Goal: Complete application form: Complete application form

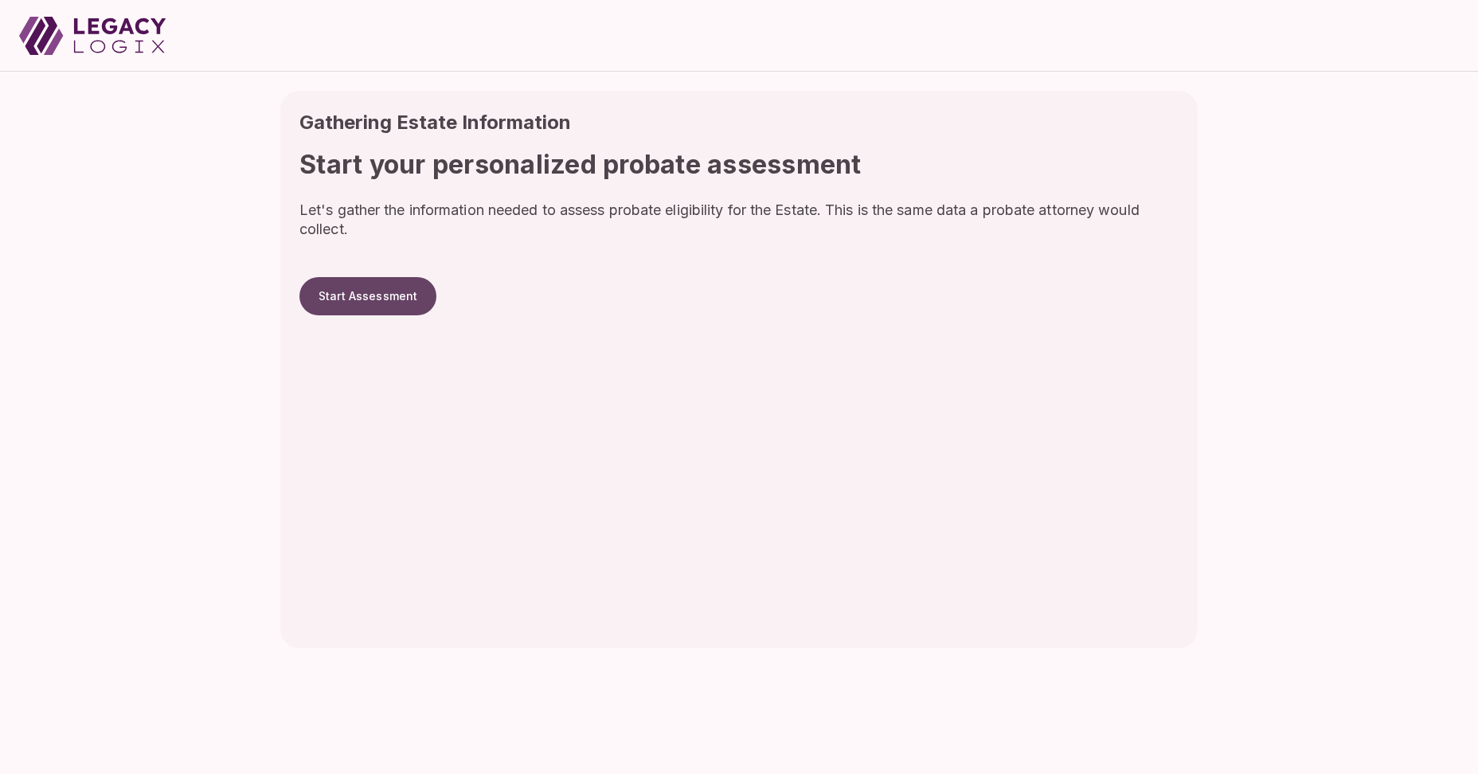
click at [377, 300] on button "Start Assessment" at bounding box center [367, 296] width 137 height 38
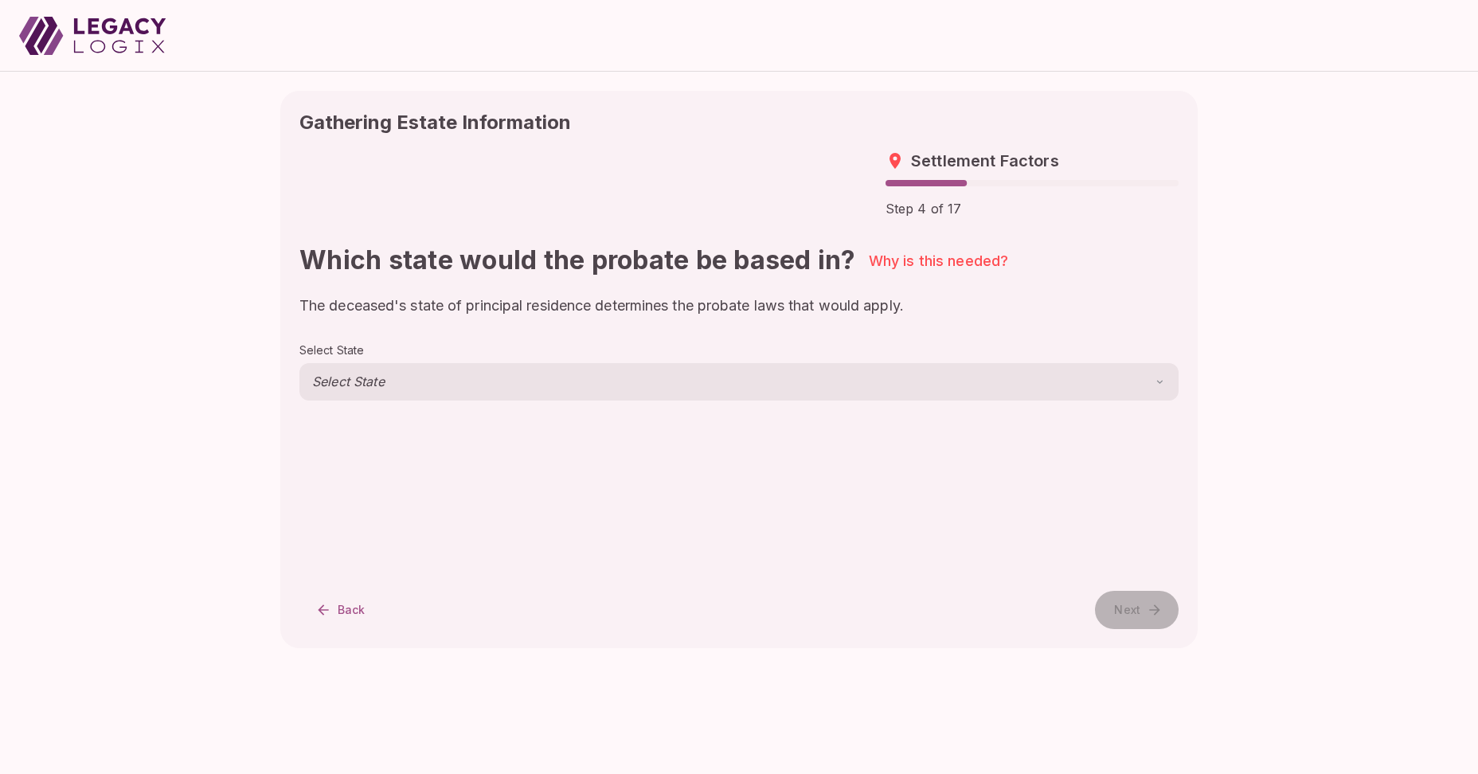
click at [361, 385] on body "Gathering Estate Information Settlement Factors Step 4 of 17 Which state would …" at bounding box center [739, 387] width 1478 height 774
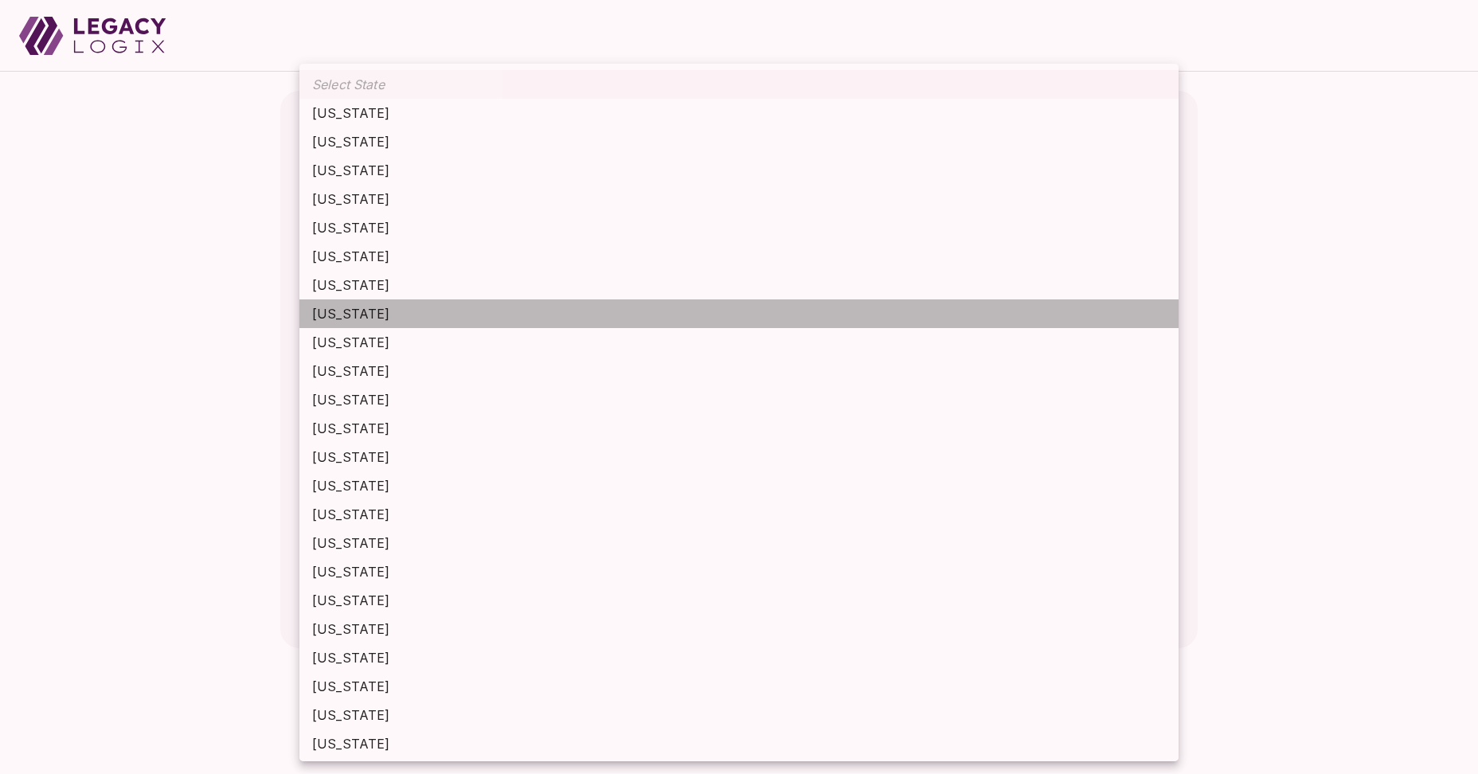
click at [381, 315] on li "Delaware" at bounding box center [738, 313] width 879 height 29
type input "********"
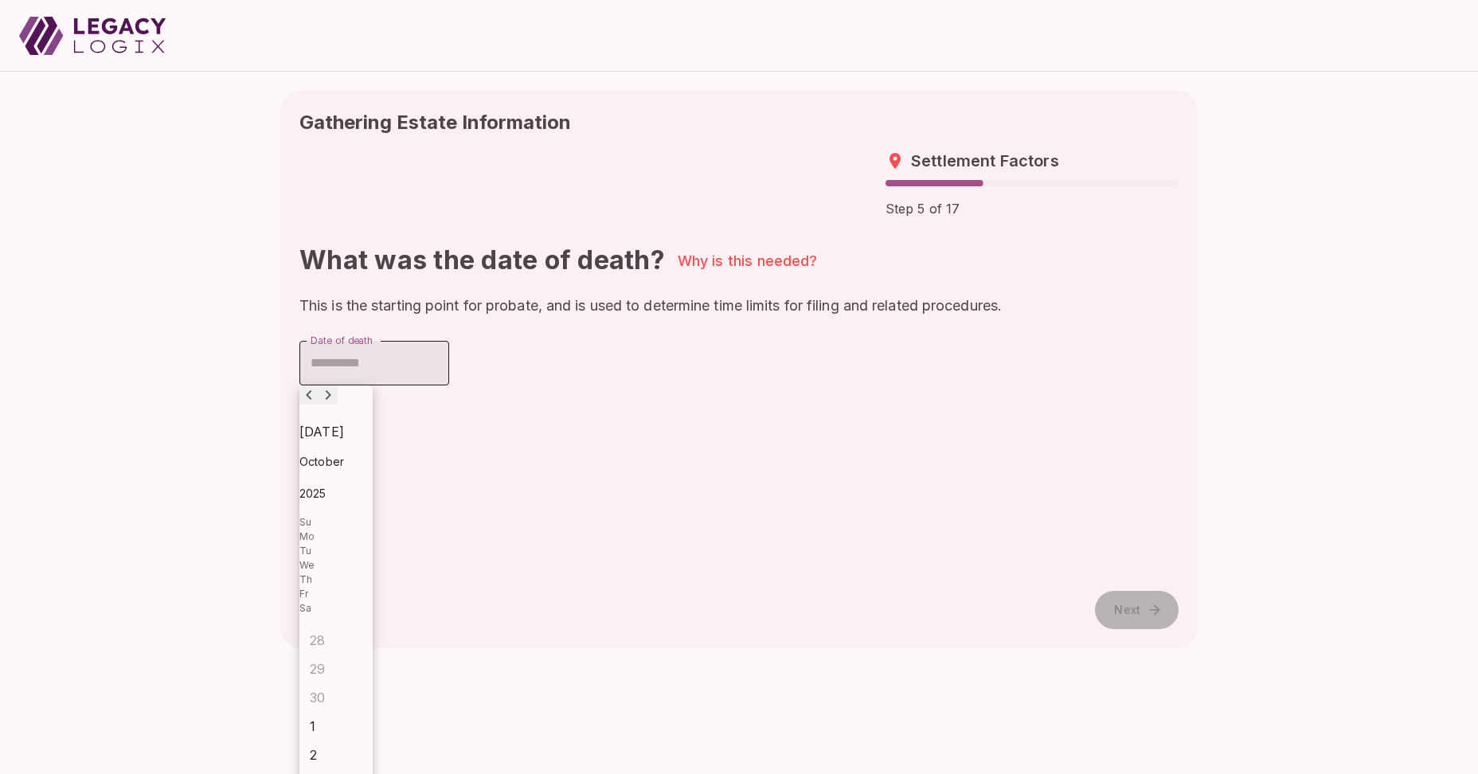
click at [366, 367] on input "Date of death" at bounding box center [374, 363] width 150 height 45
type input "**********"
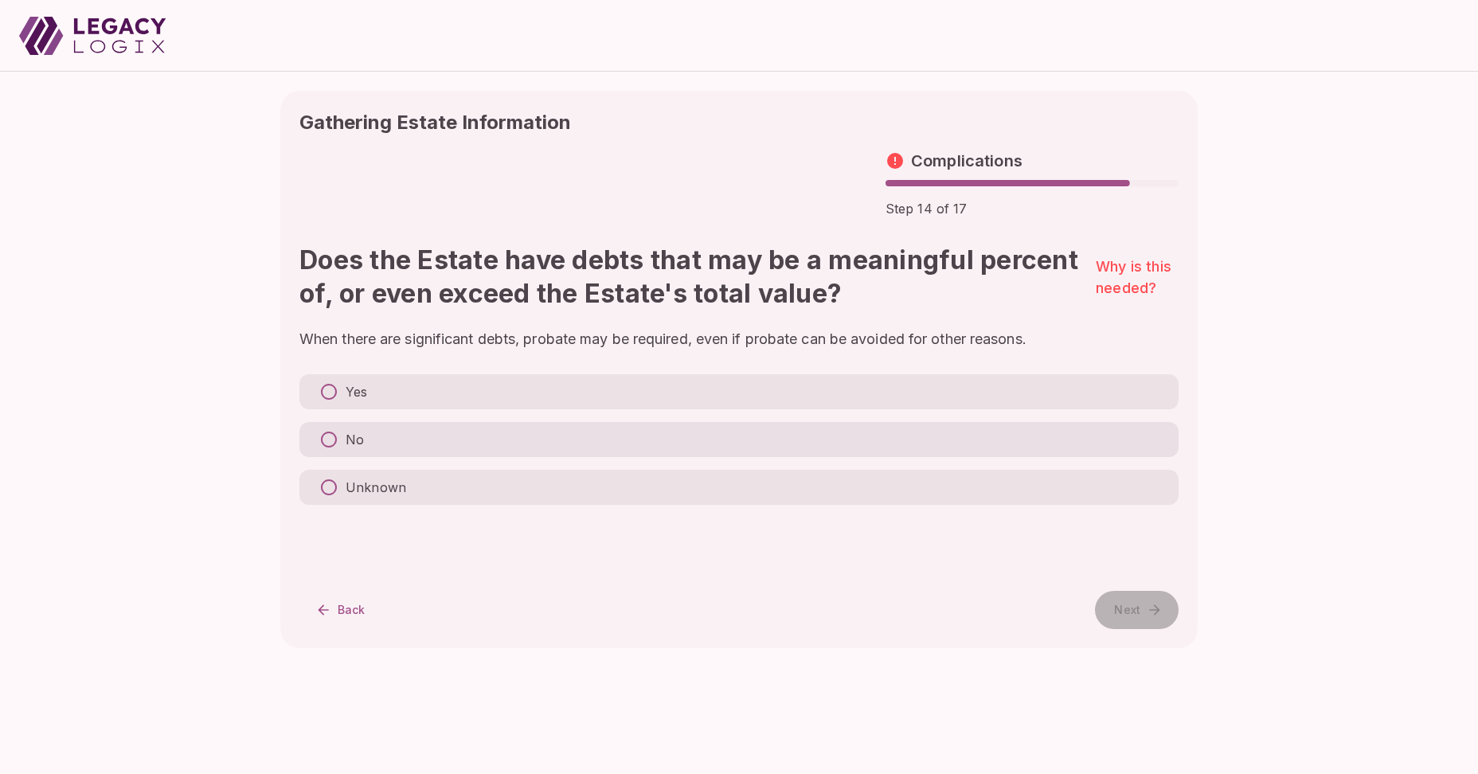
click at [364, 438] on label "No" at bounding box center [738, 439] width 879 height 35
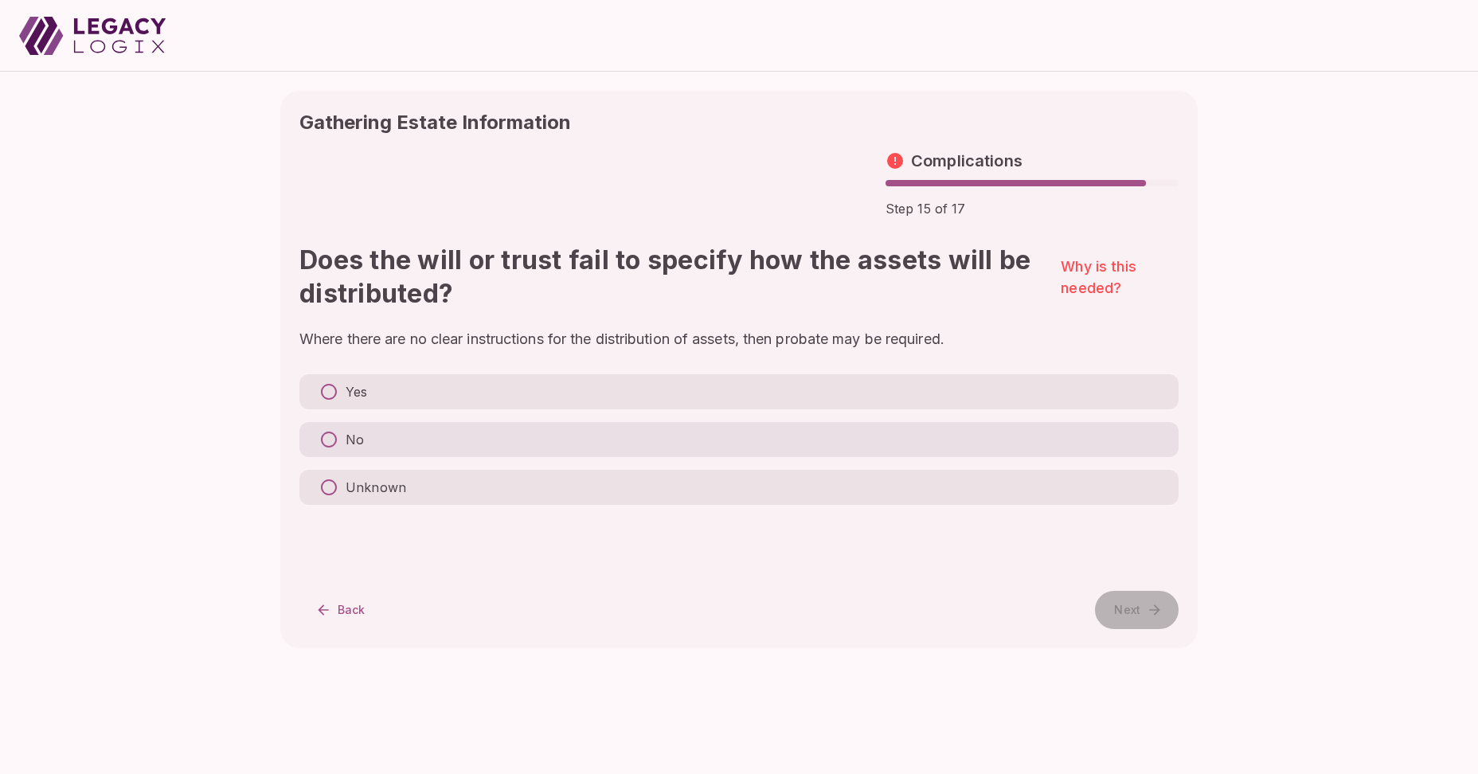
click at [370, 440] on label "No" at bounding box center [738, 439] width 879 height 35
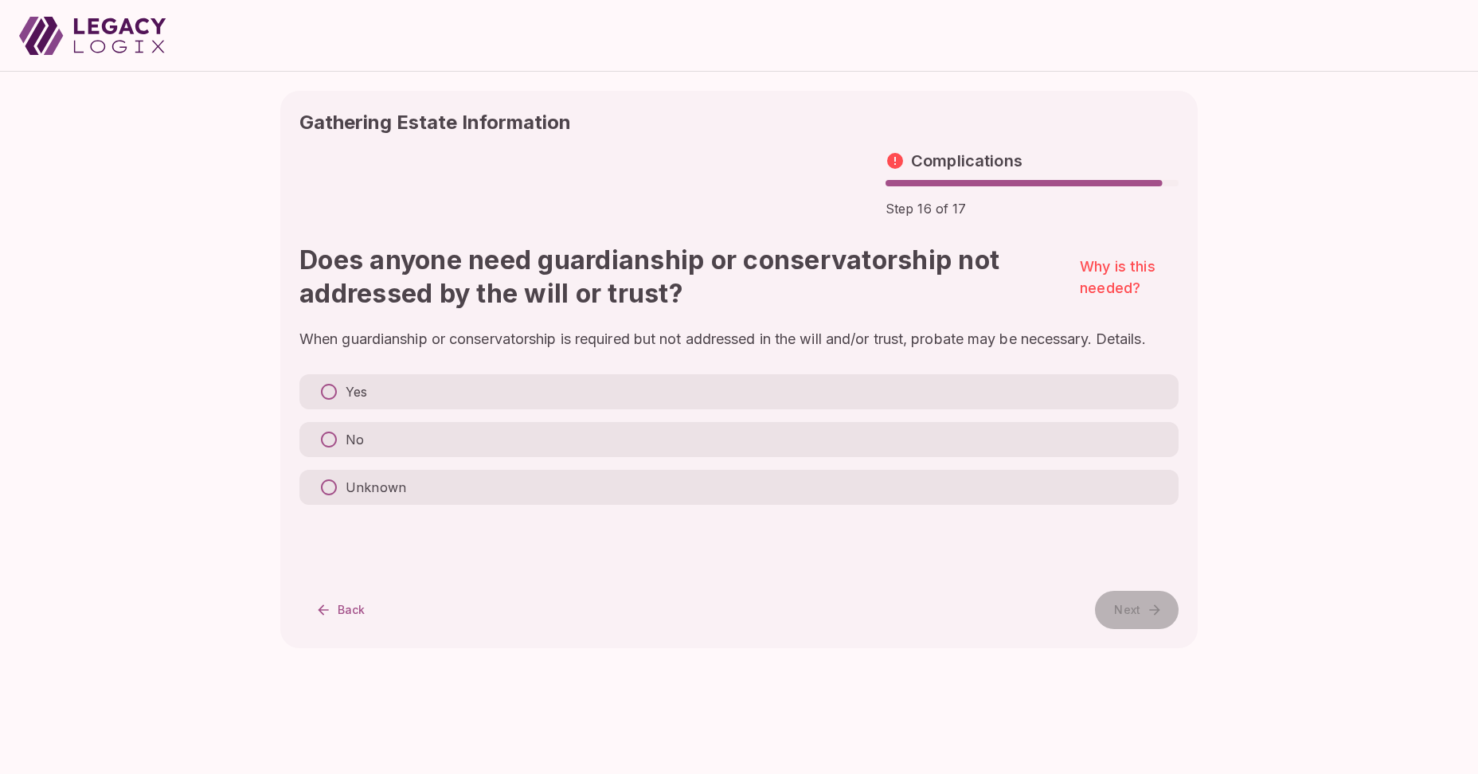
click at [370, 440] on label "No" at bounding box center [738, 439] width 879 height 35
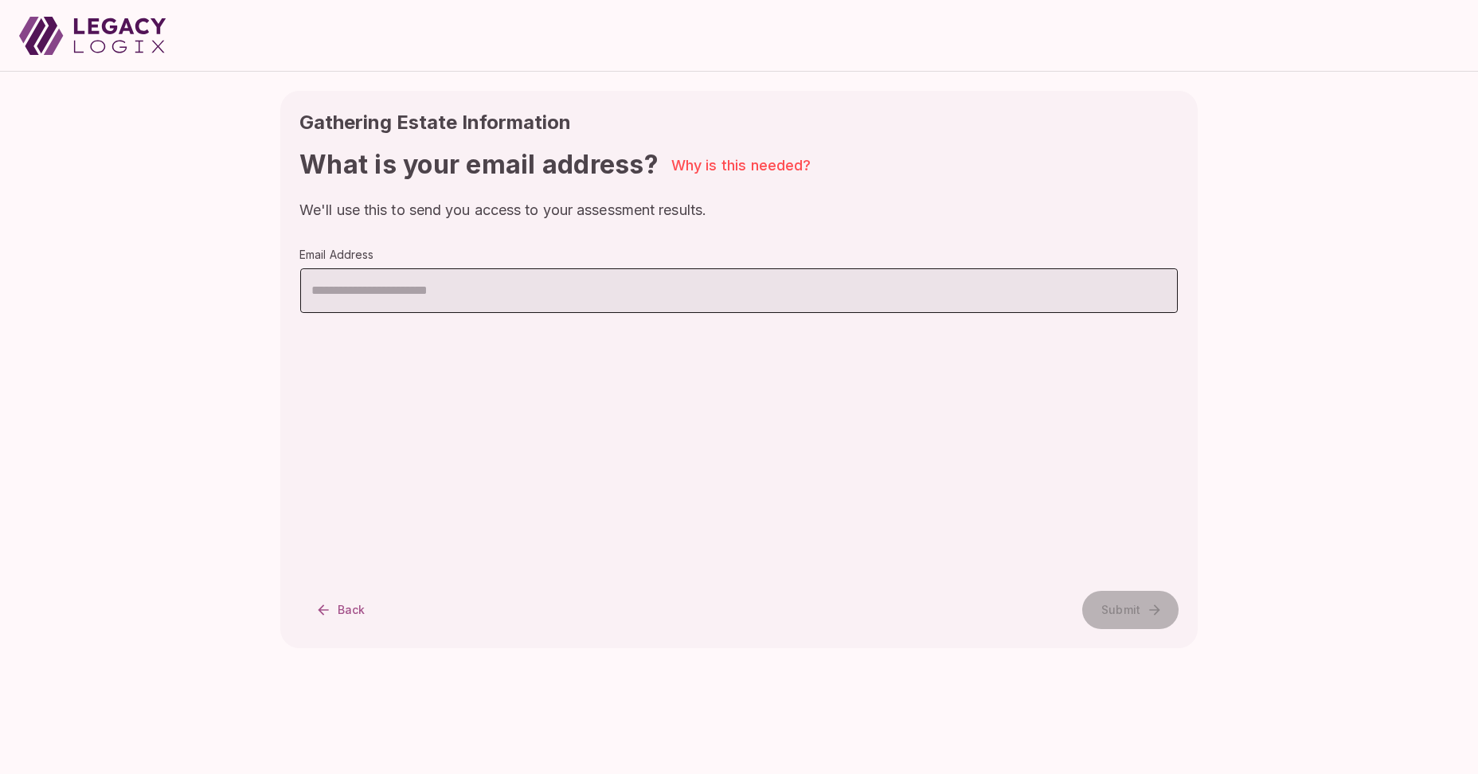
click at [505, 297] on input "email" at bounding box center [739, 290] width 878 height 45
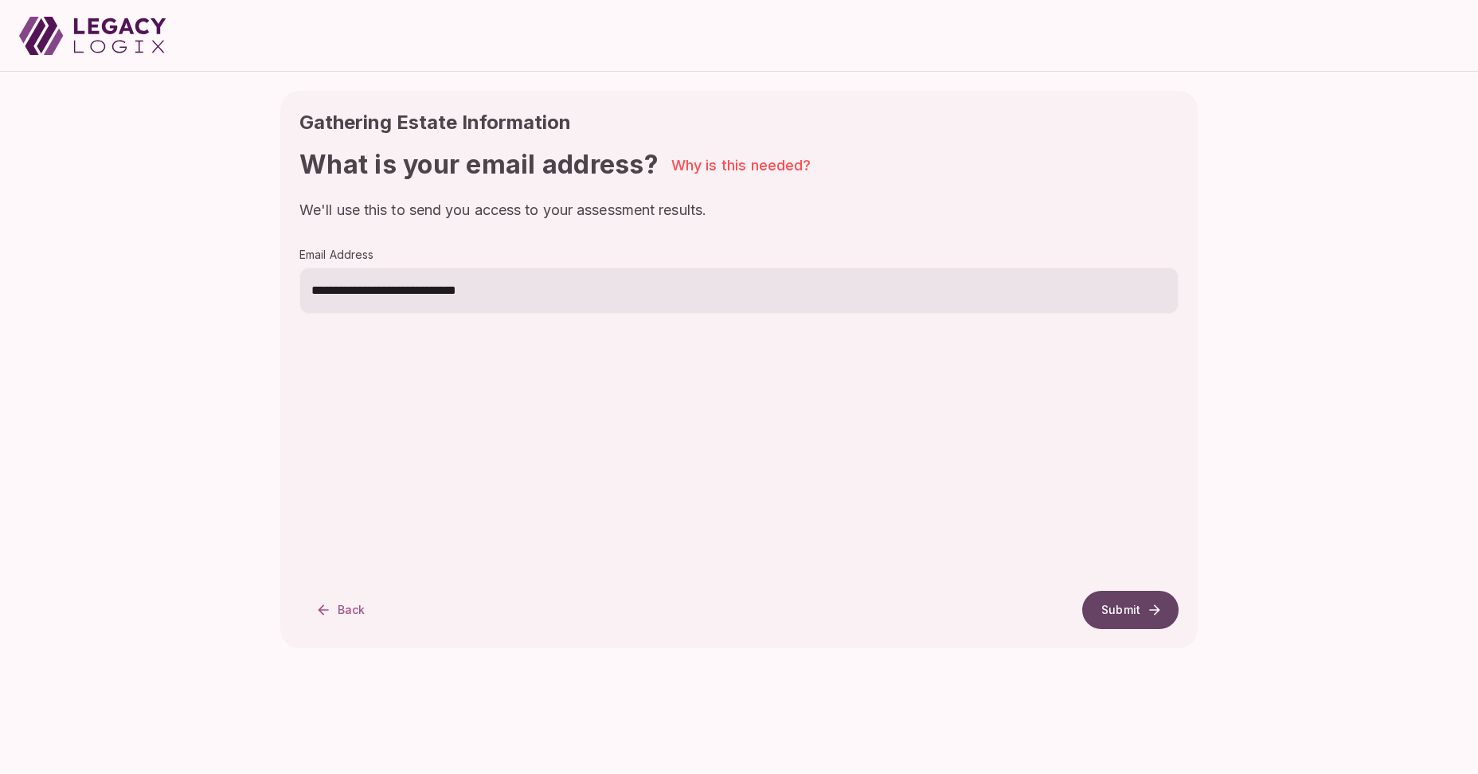
type input "**********"
click at [1128, 614] on button "Submit" at bounding box center [1130, 610] width 96 height 38
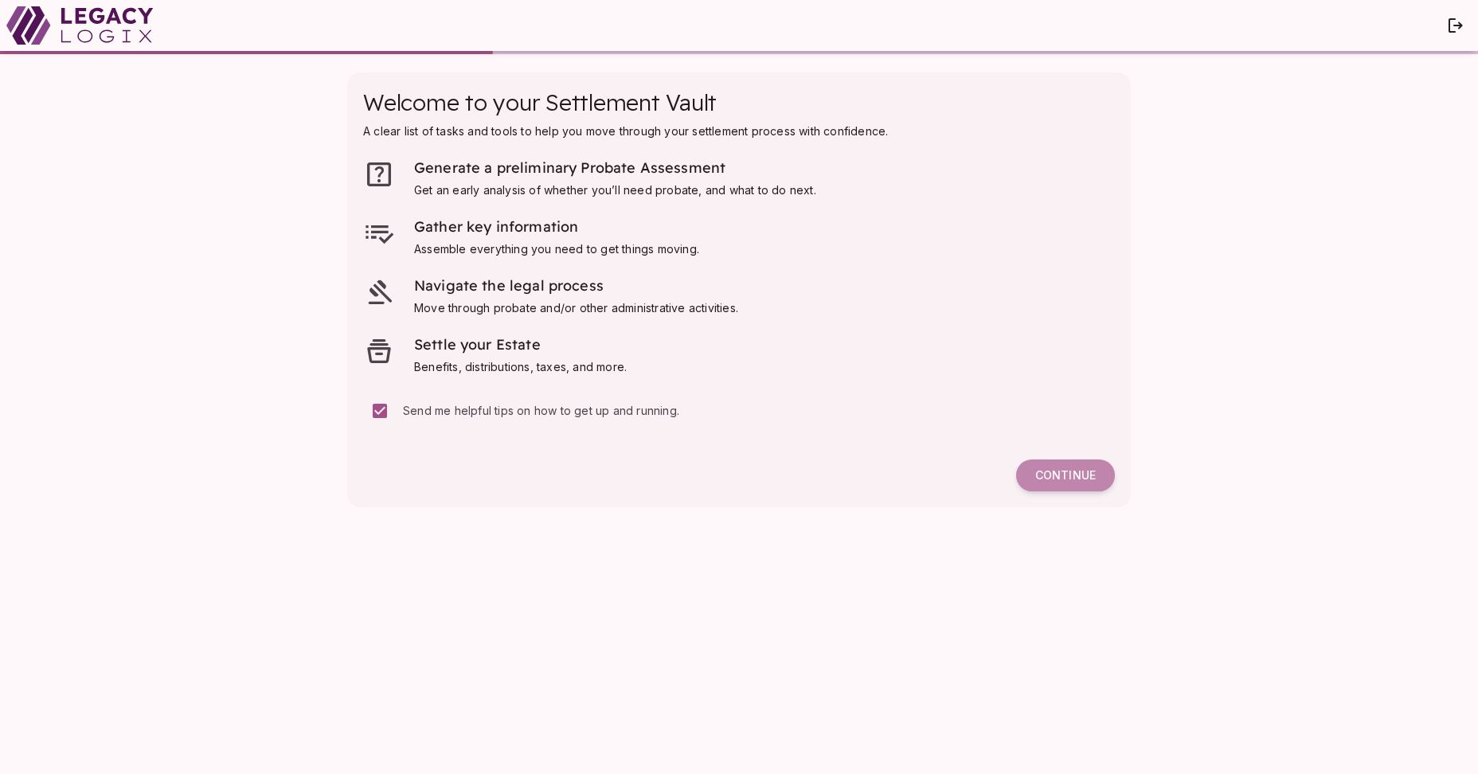
click at [1069, 476] on span "Continue" at bounding box center [1065, 475] width 61 height 14
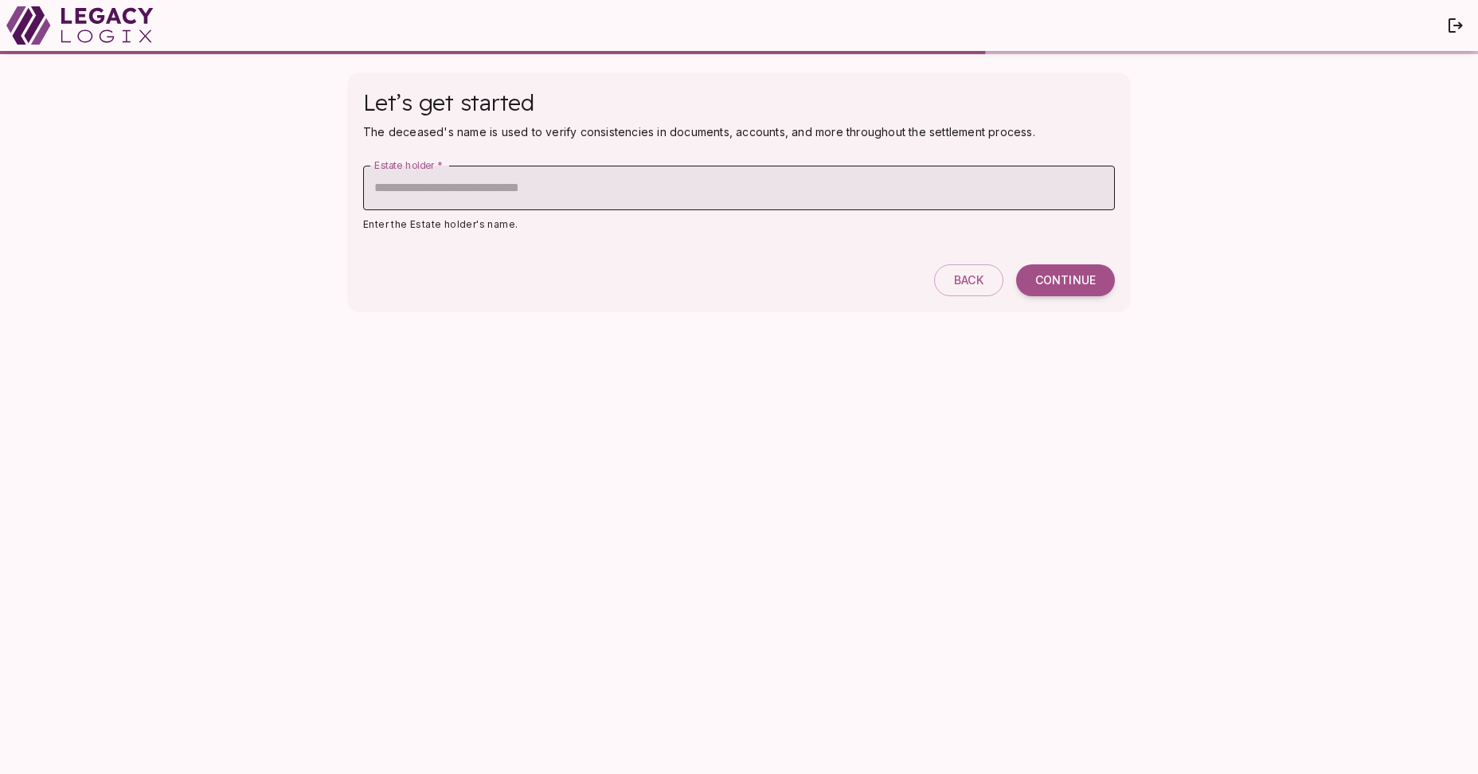
click at [628, 191] on input "Estate holder   *" at bounding box center [739, 188] width 752 height 45
type input "**********"
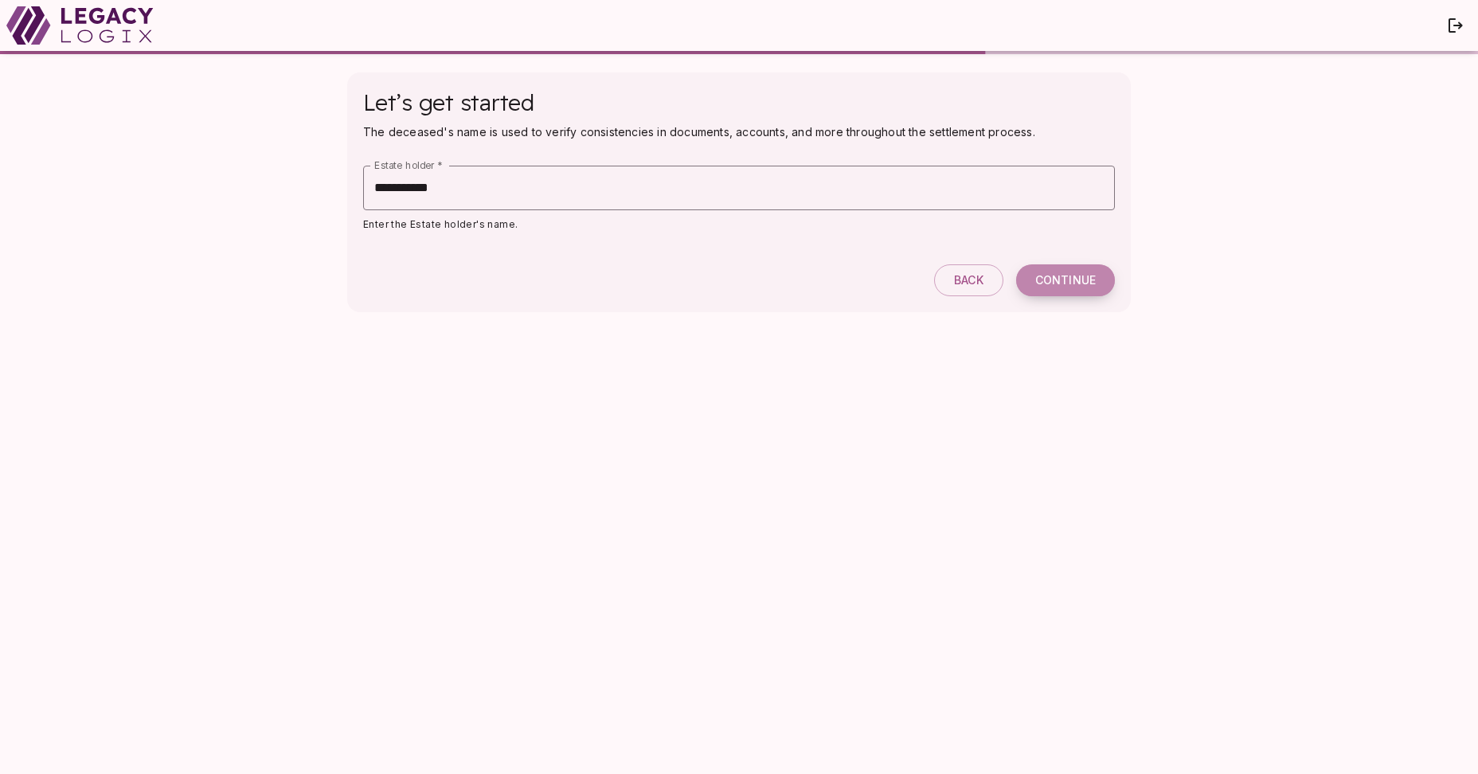
click at [1070, 272] on button "Continue" at bounding box center [1065, 280] width 99 height 32
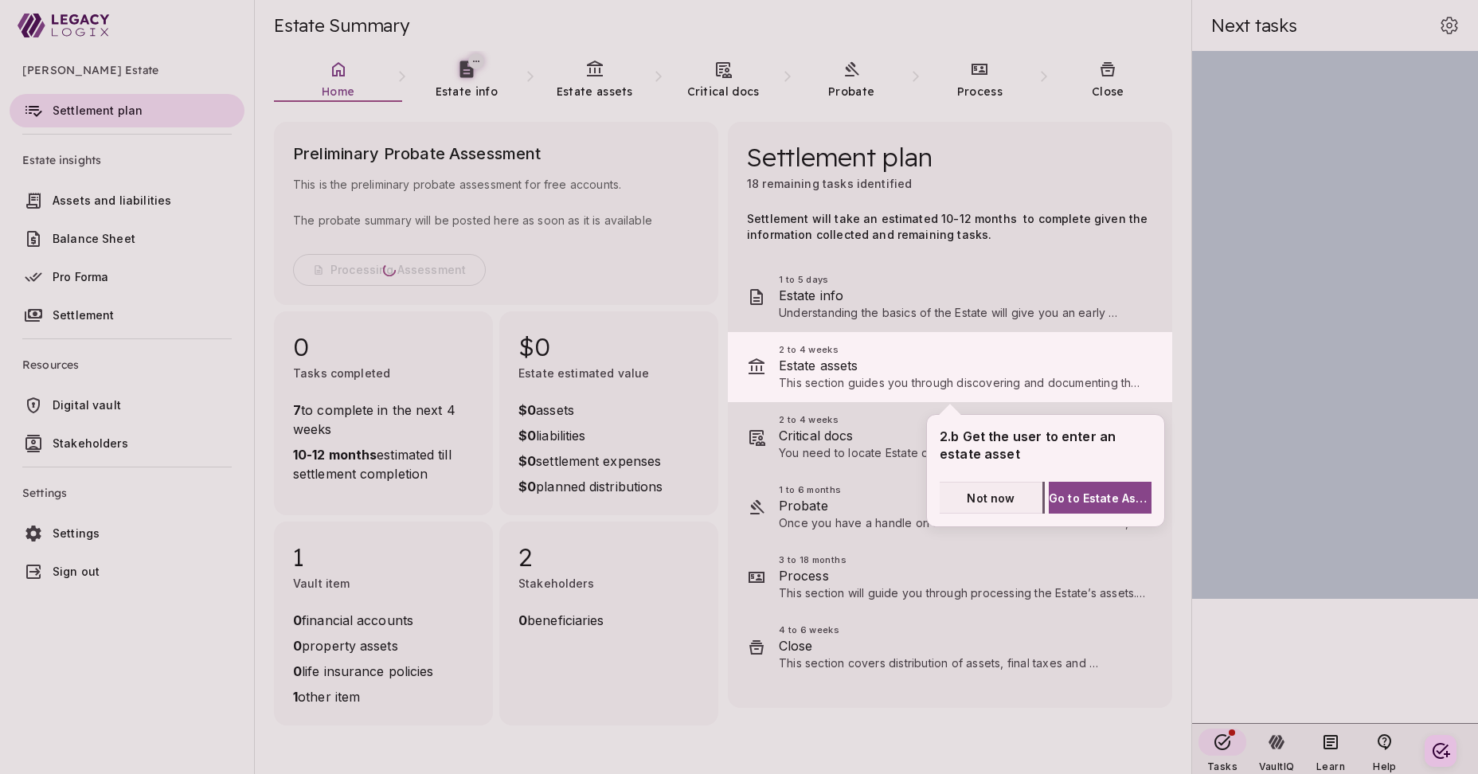
click at [992, 495] on span "Not now" at bounding box center [991, 498] width 48 height 17
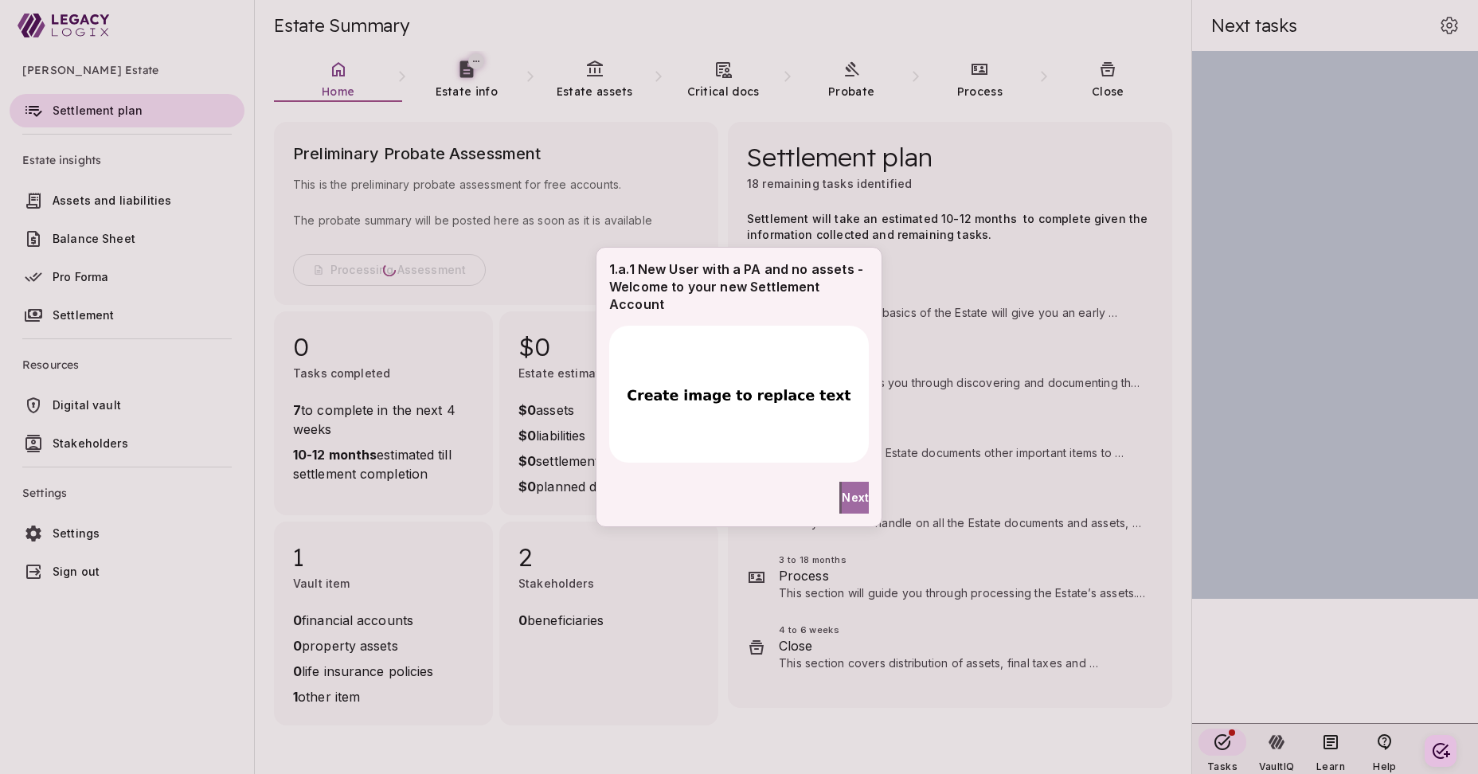
click at [844, 499] on span "Next" at bounding box center [855, 497] width 27 height 17
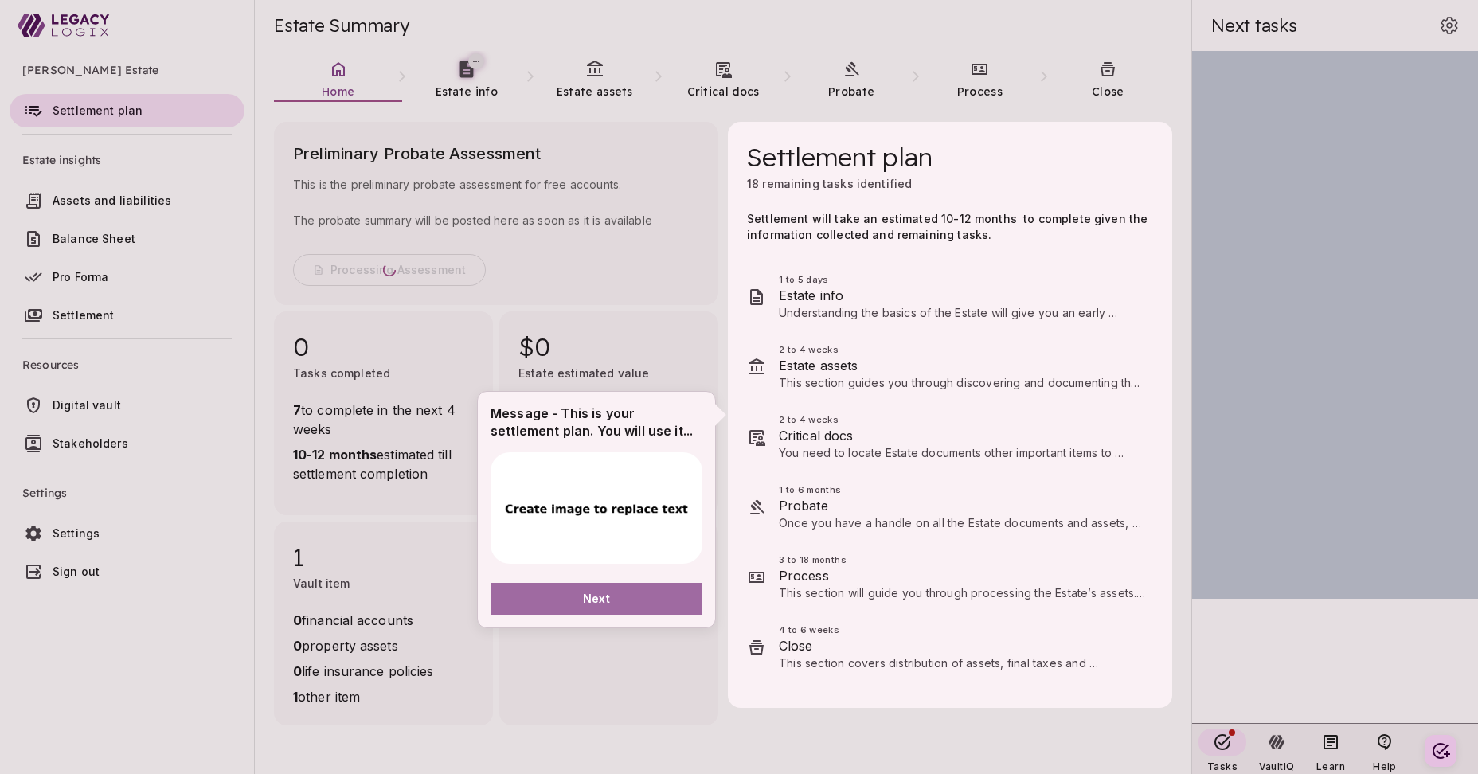
click at [624, 594] on button "Next" at bounding box center [597, 599] width 212 height 32
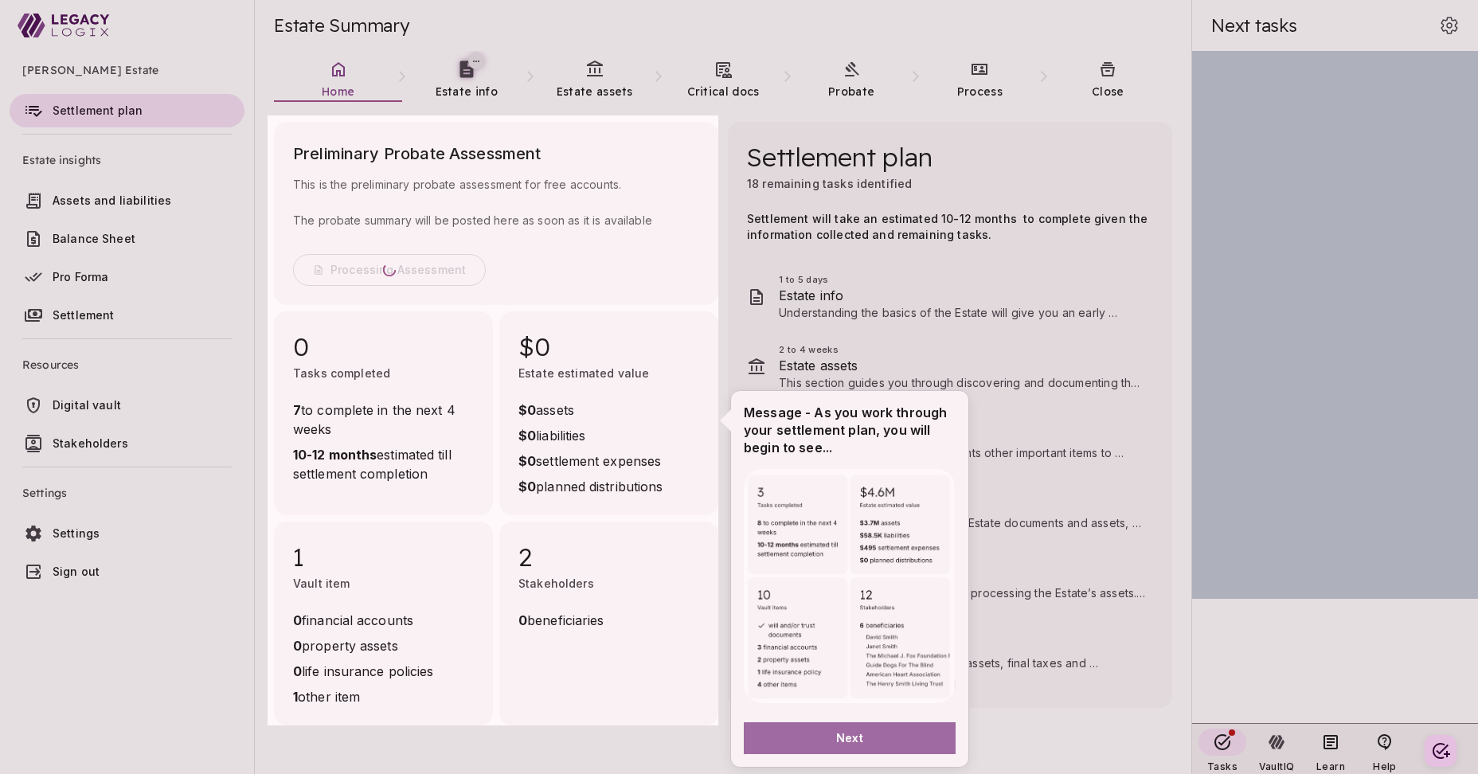
click at [840, 739] on span "Next" at bounding box center [849, 737] width 27 height 17
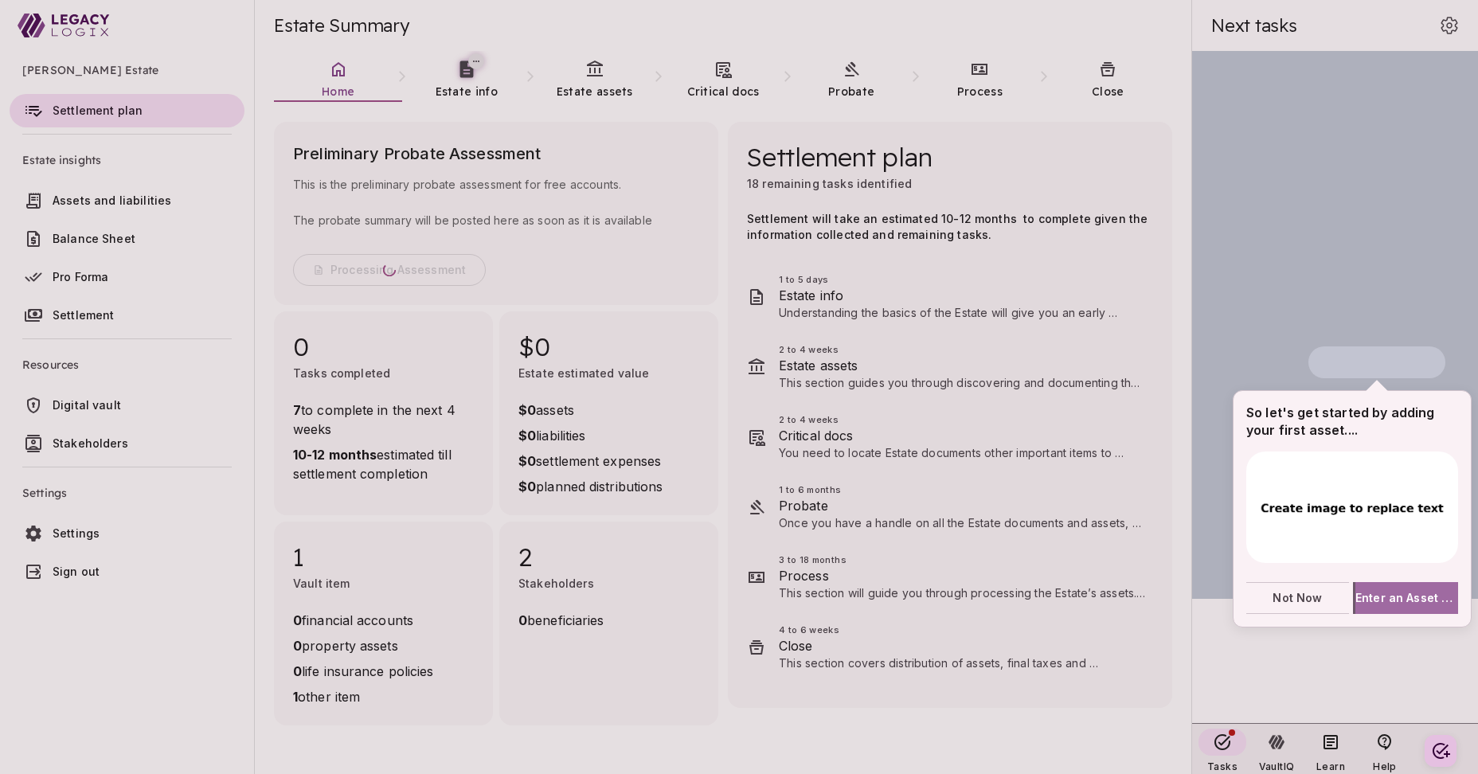
click at [1397, 599] on span "Enter an Asset of Debt" at bounding box center [1406, 597] width 103 height 17
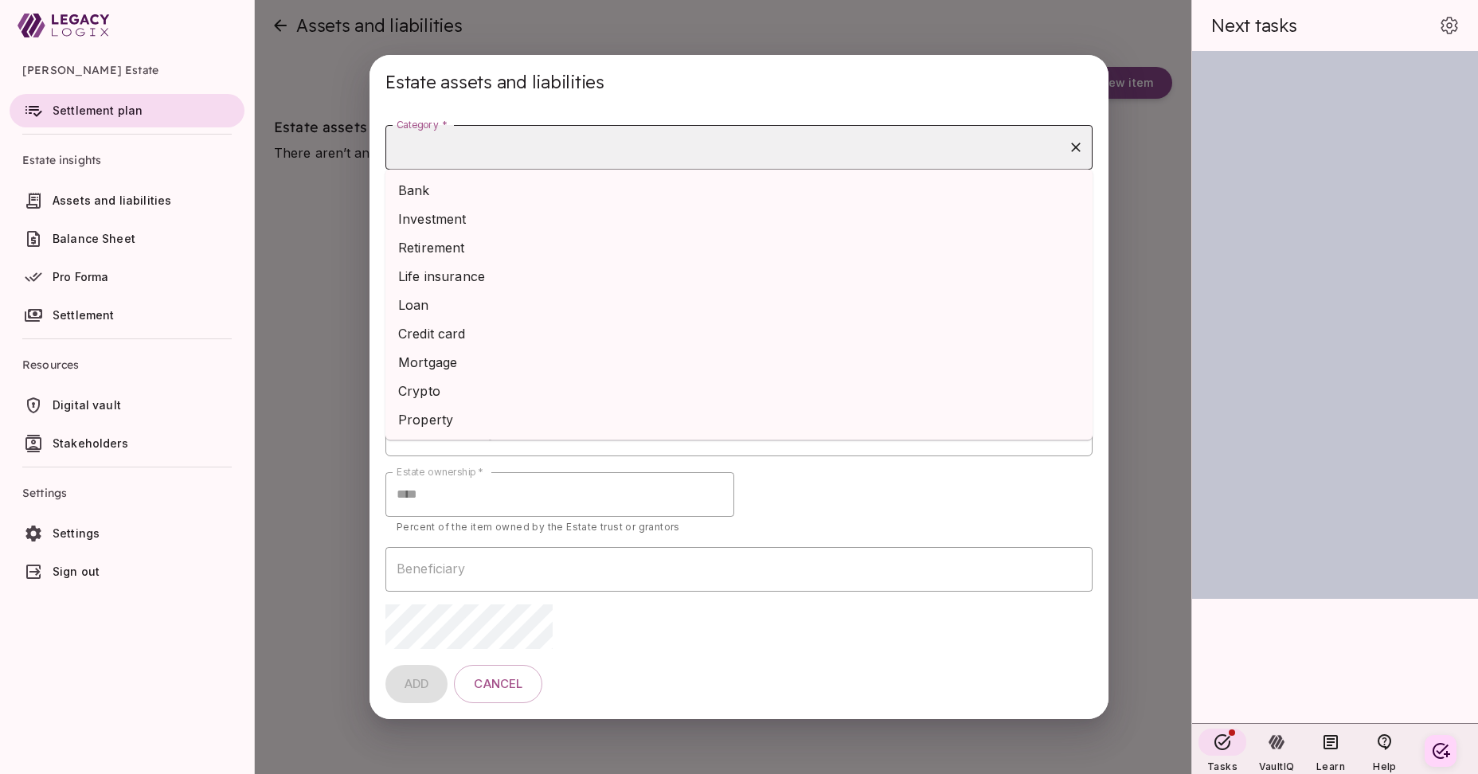
click at [647, 152] on input "Category *" at bounding box center [727, 147] width 669 height 30
click at [624, 200] on li "Bank" at bounding box center [738, 190] width 707 height 29
type input "****"
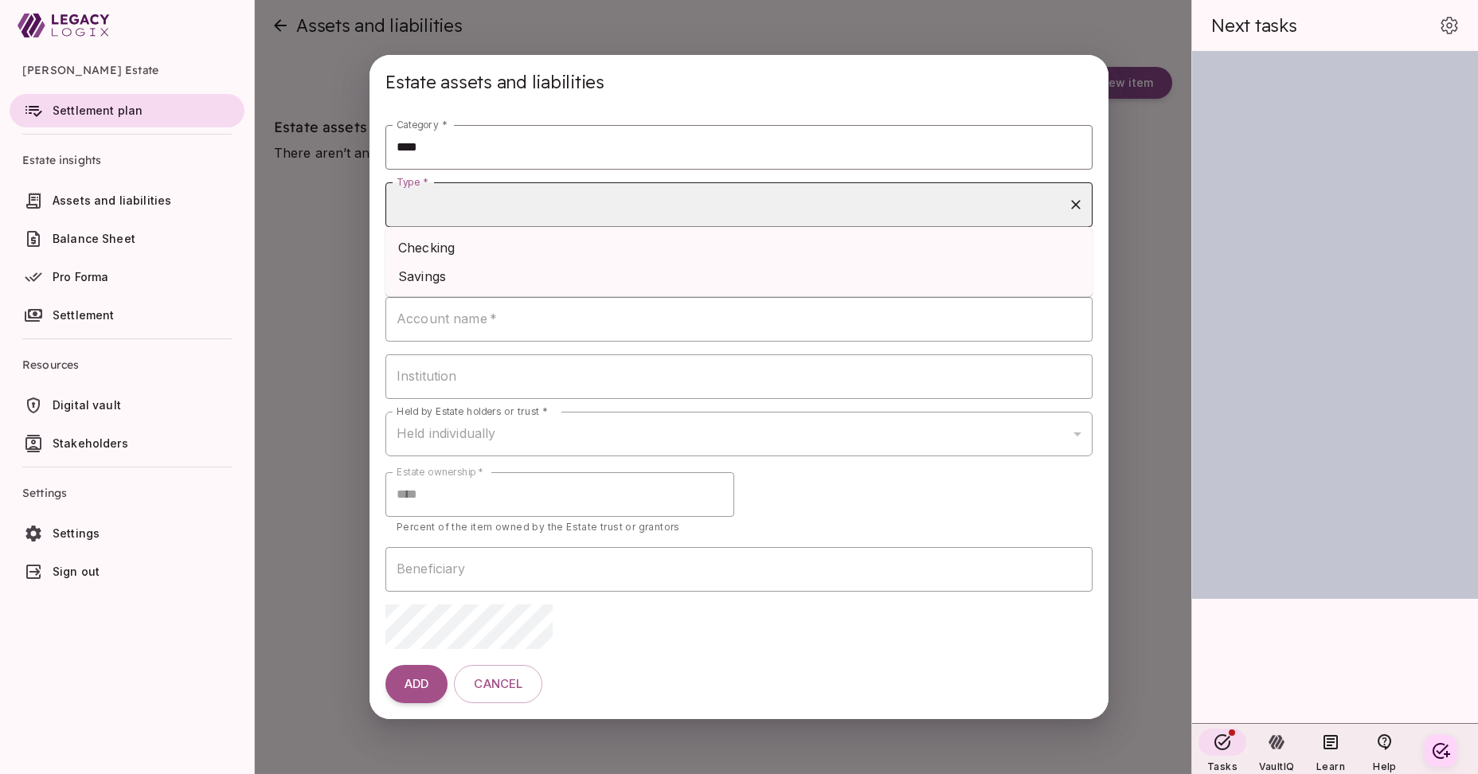
click at [595, 207] on input "Type *" at bounding box center [727, 205] width 669 height 30
click at [582, 253] on li "Checking" at bounding box center [738, 247] width 707 height 29
type input "********"
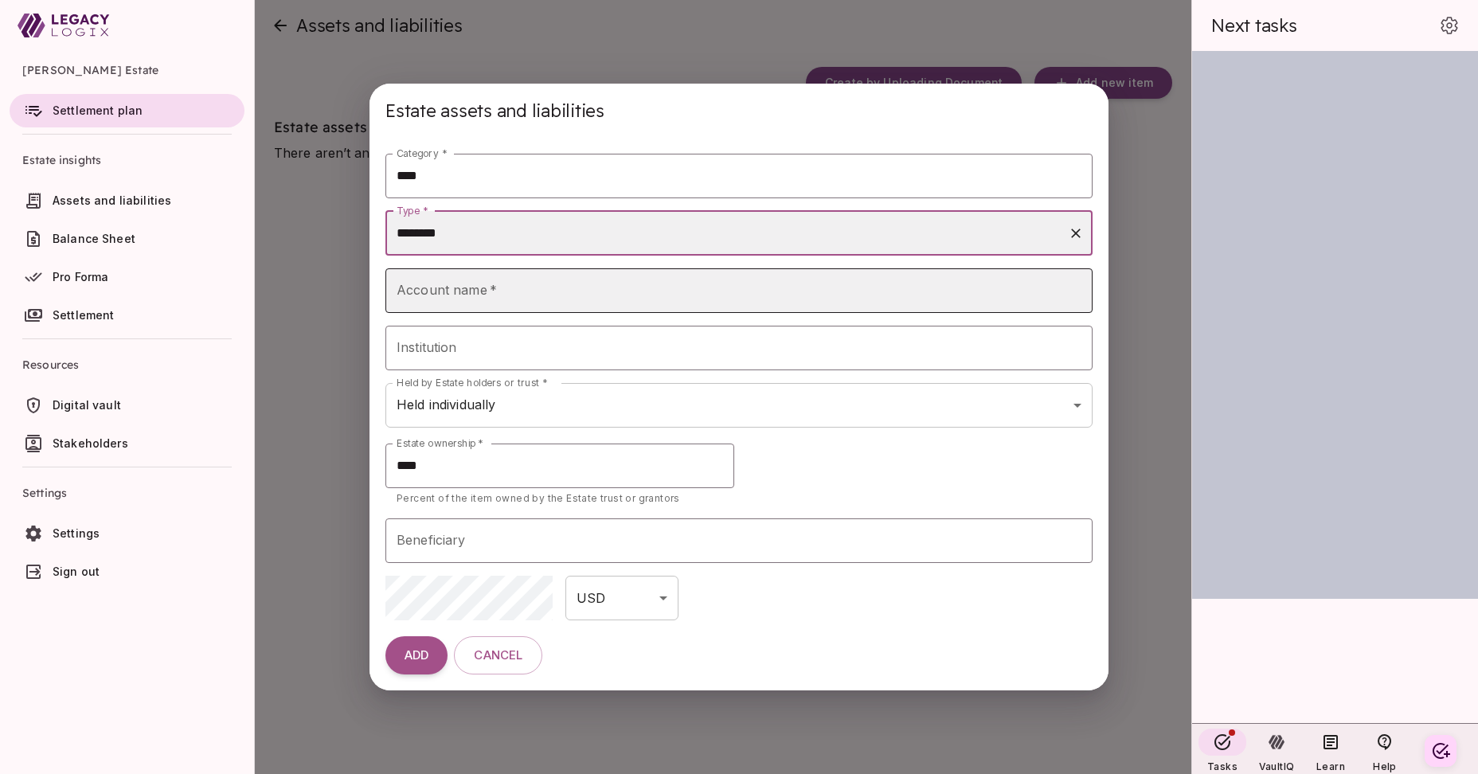
click at [568, 291] on input "Account name   *" at bounding box center [738, 290] width 707 height 45
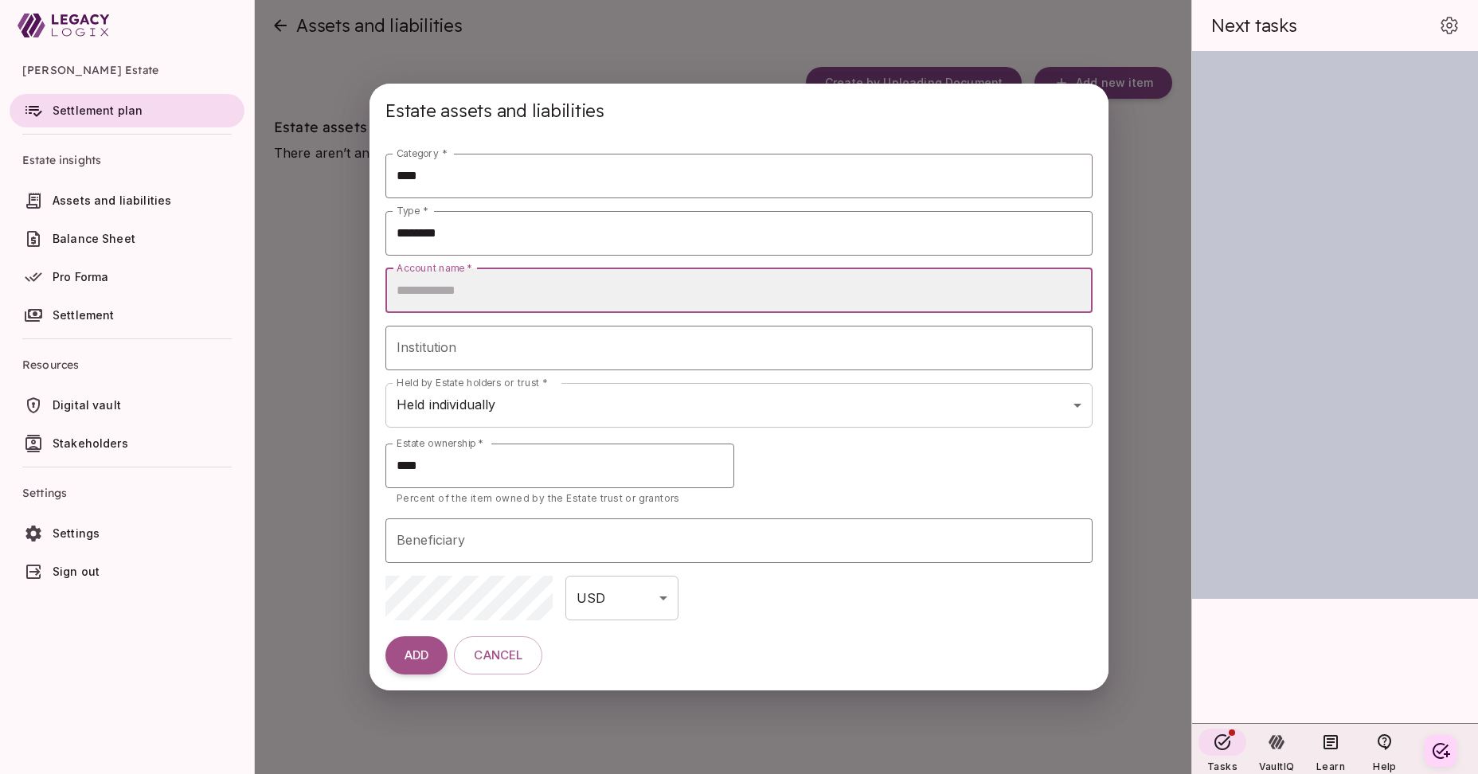
type input "********"
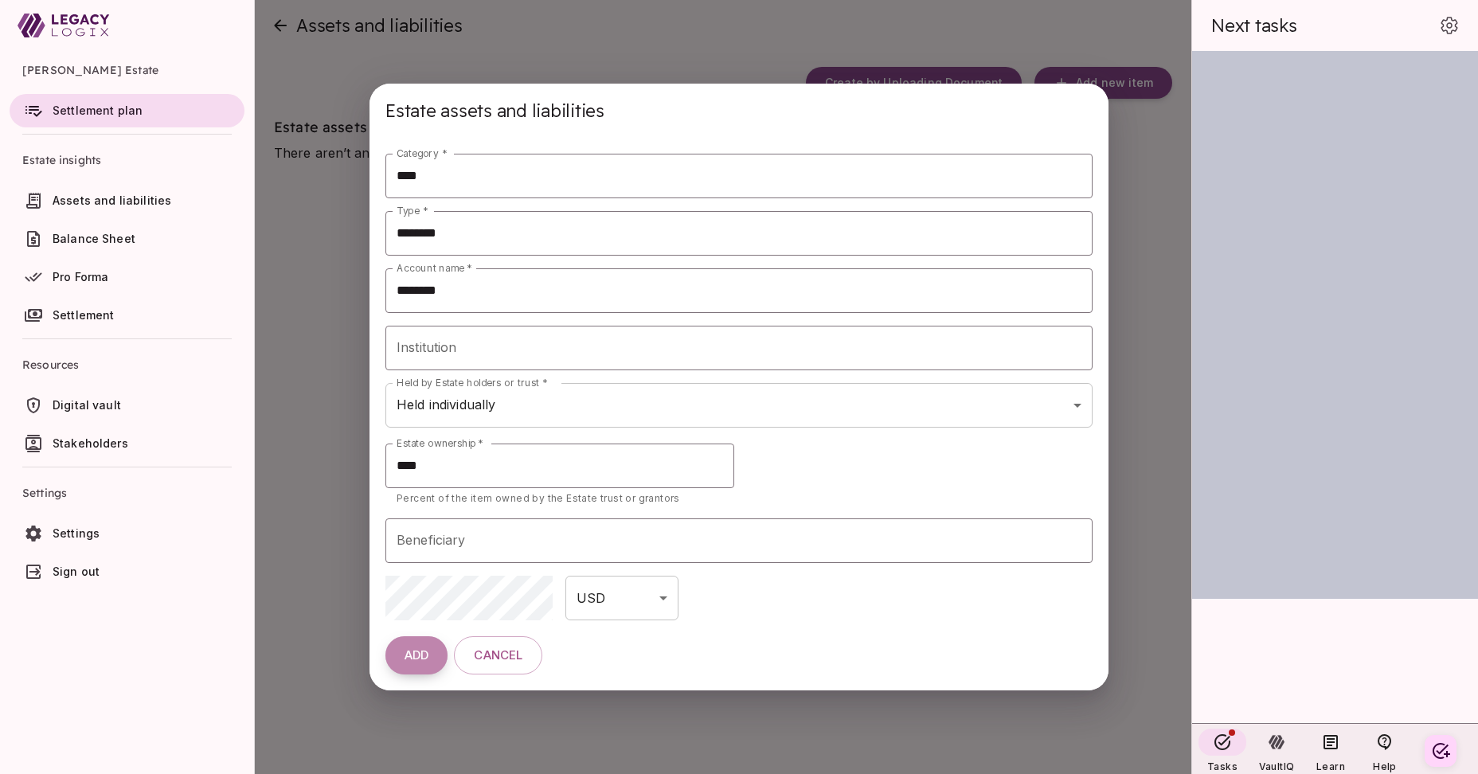
click at [420, 665] on button "ADD" at bounding box center [416, 655] width 62 height 38
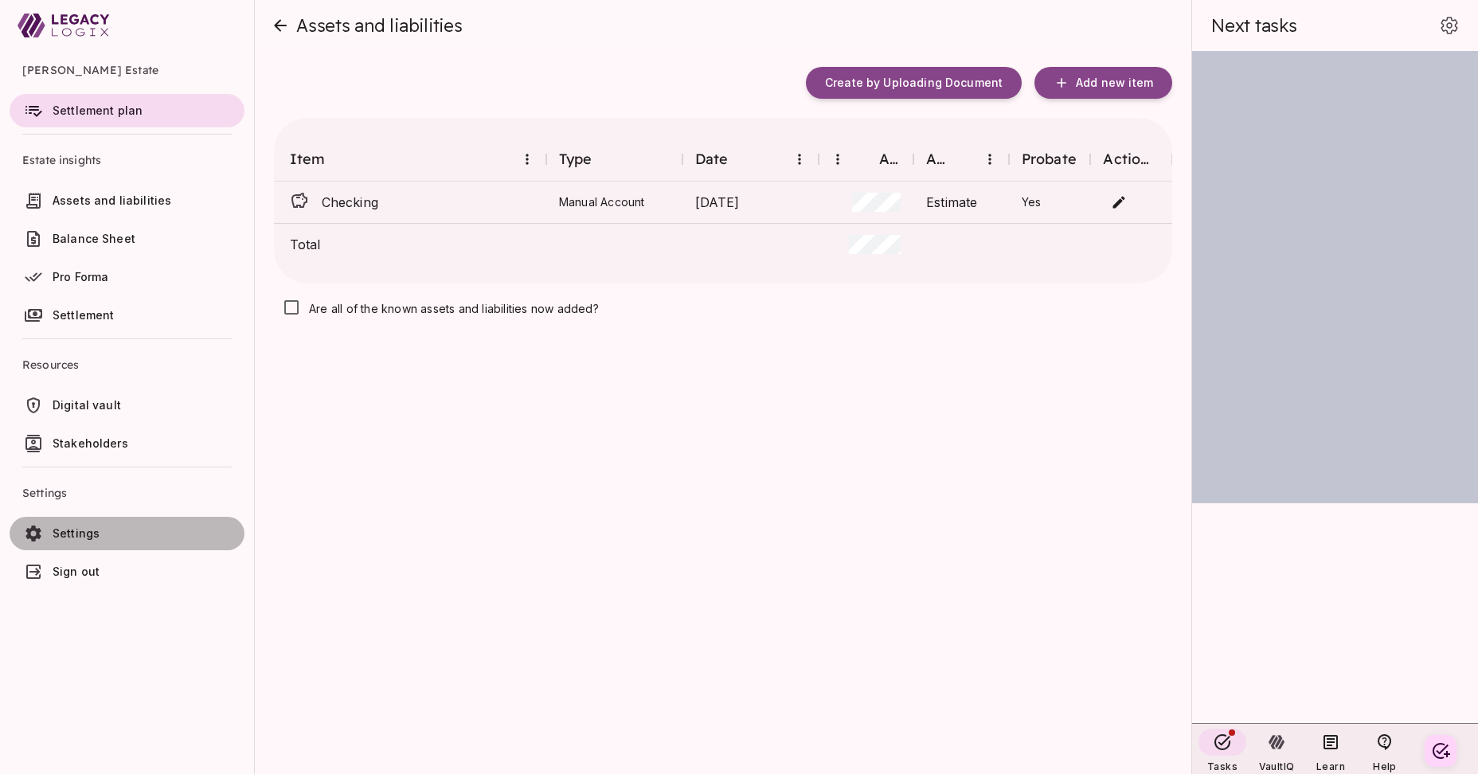
click at [101, 533] on span "Settings" at bounding box center [146, 534] width 186 height 16
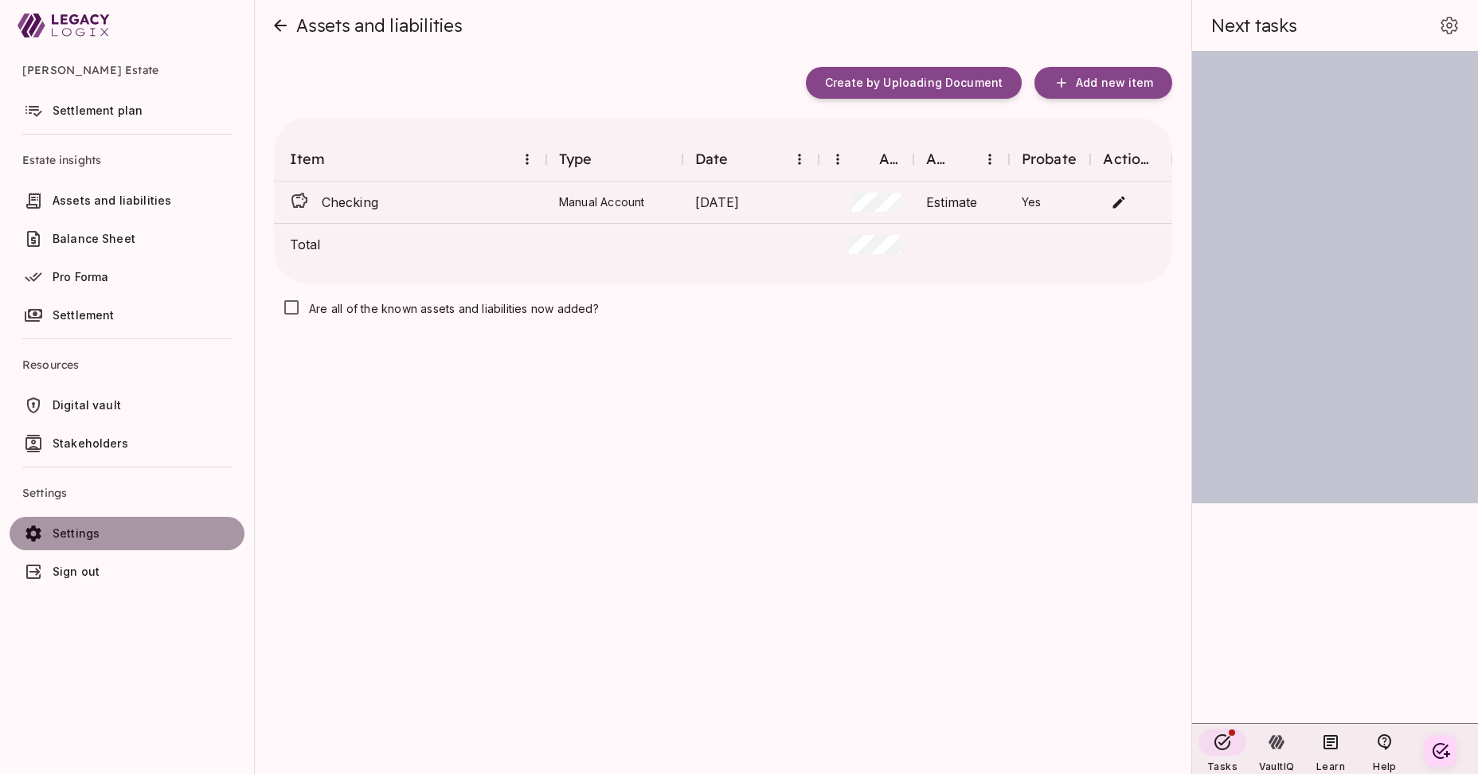
click at [101, 533] on span "Settings" at bounding box center [146, 534] width 186 height 16
click at [70, 536] on span "Settings" at bounding box center [76, 533] width 47 height 14
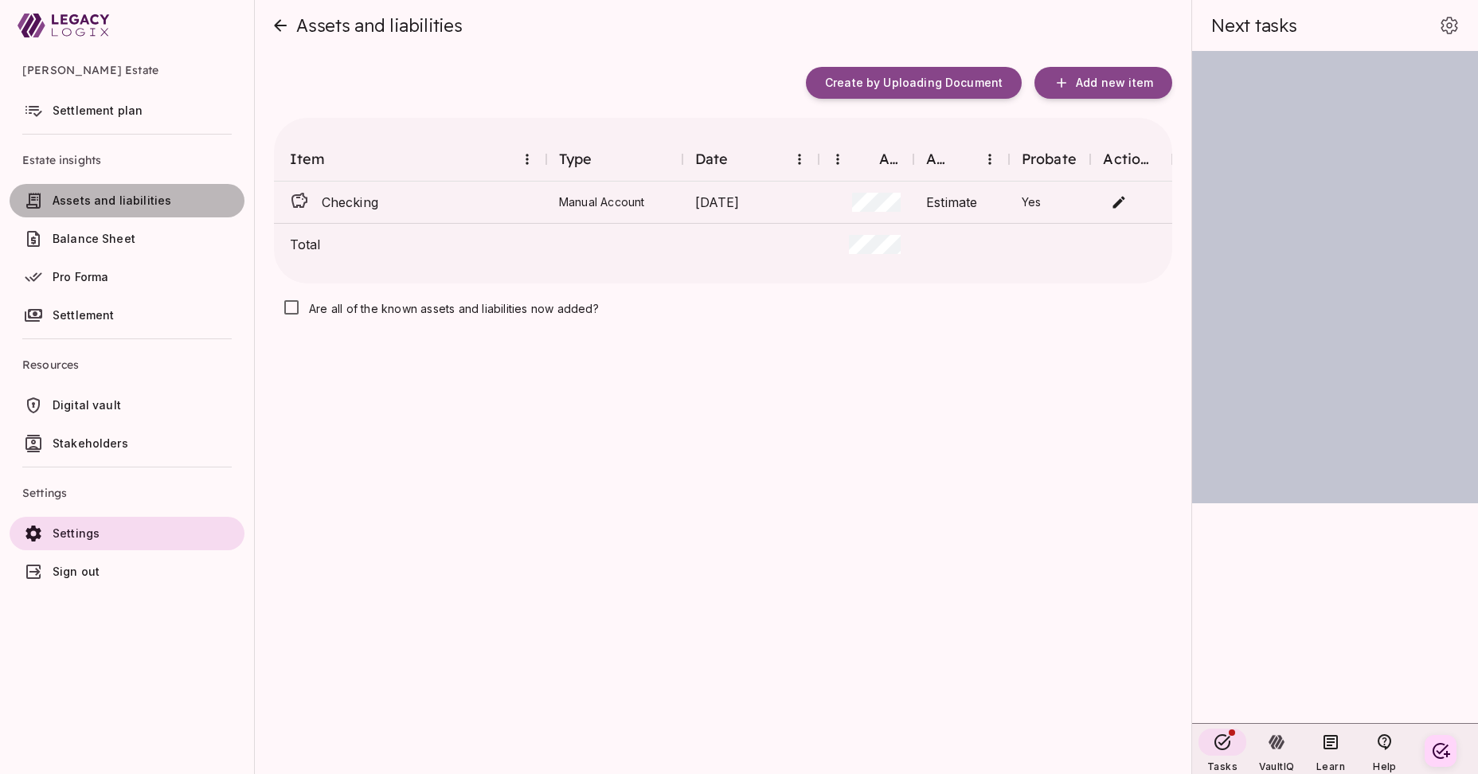
click at [96, 201] on span "Assets and liabilities" at bounding box center [112, 201] width 119 height 14
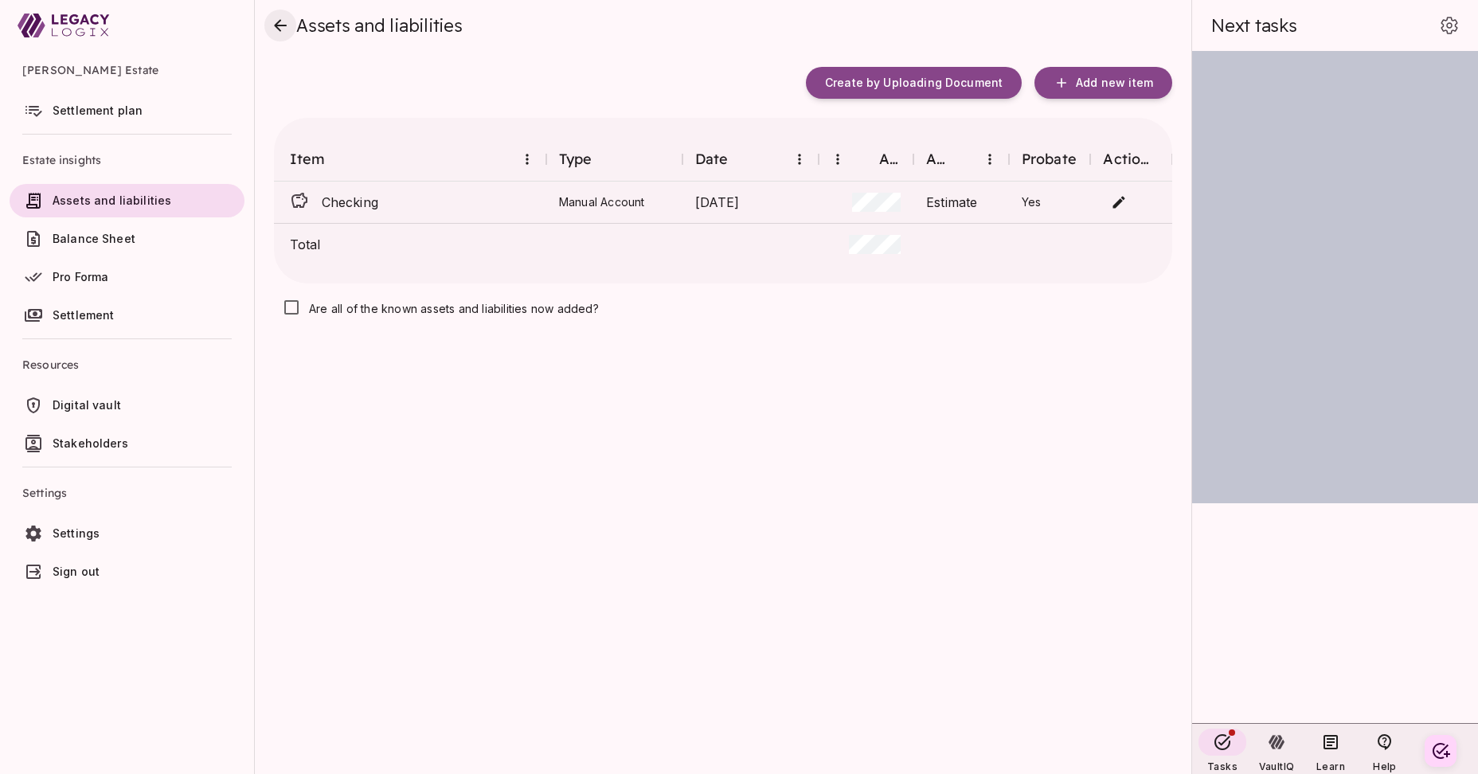
click at [283, 29] on icon "close" at bounding box center [280, 25] width 19 height 19
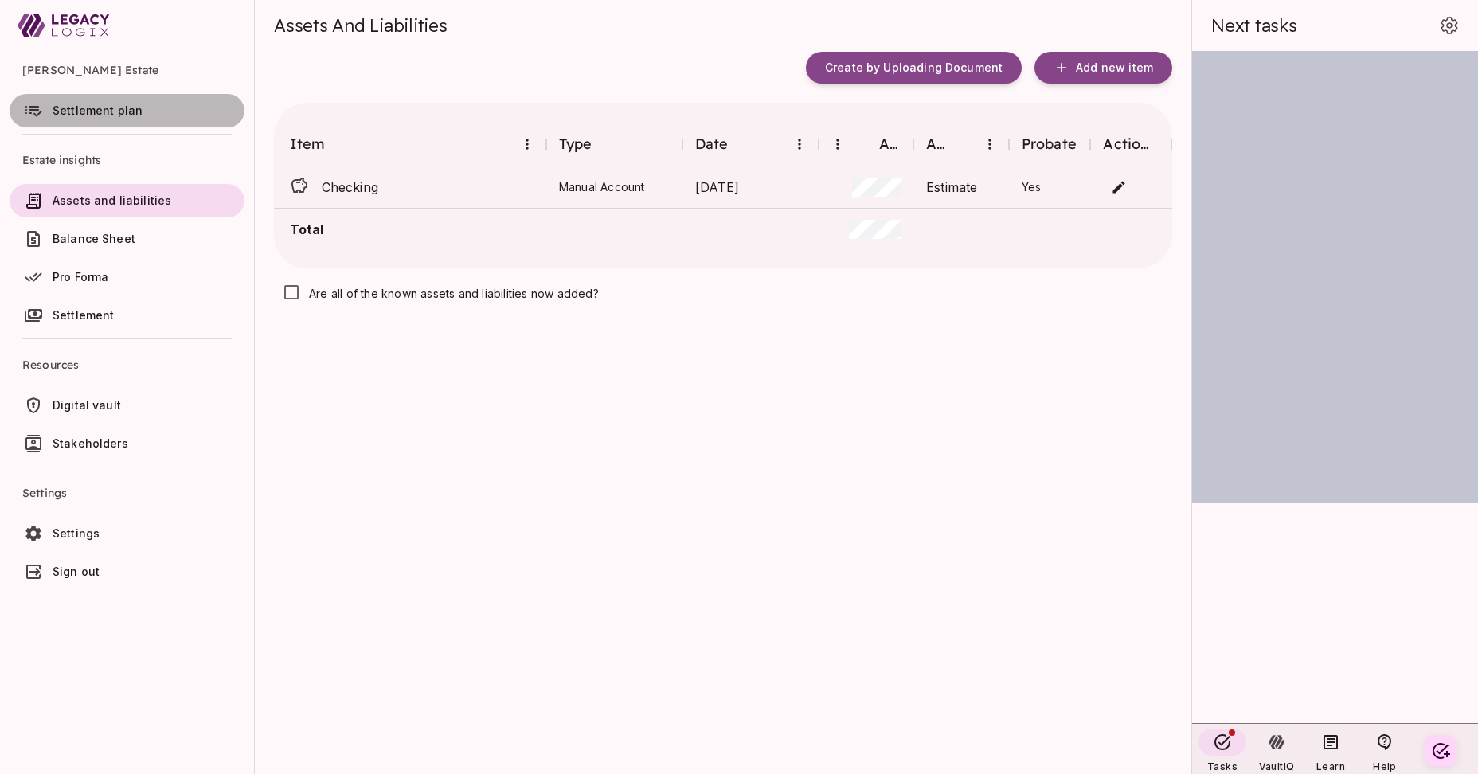
click at [104, 107] on span "Settlement plan" at bounding box center [98, 111] width 90 height 14
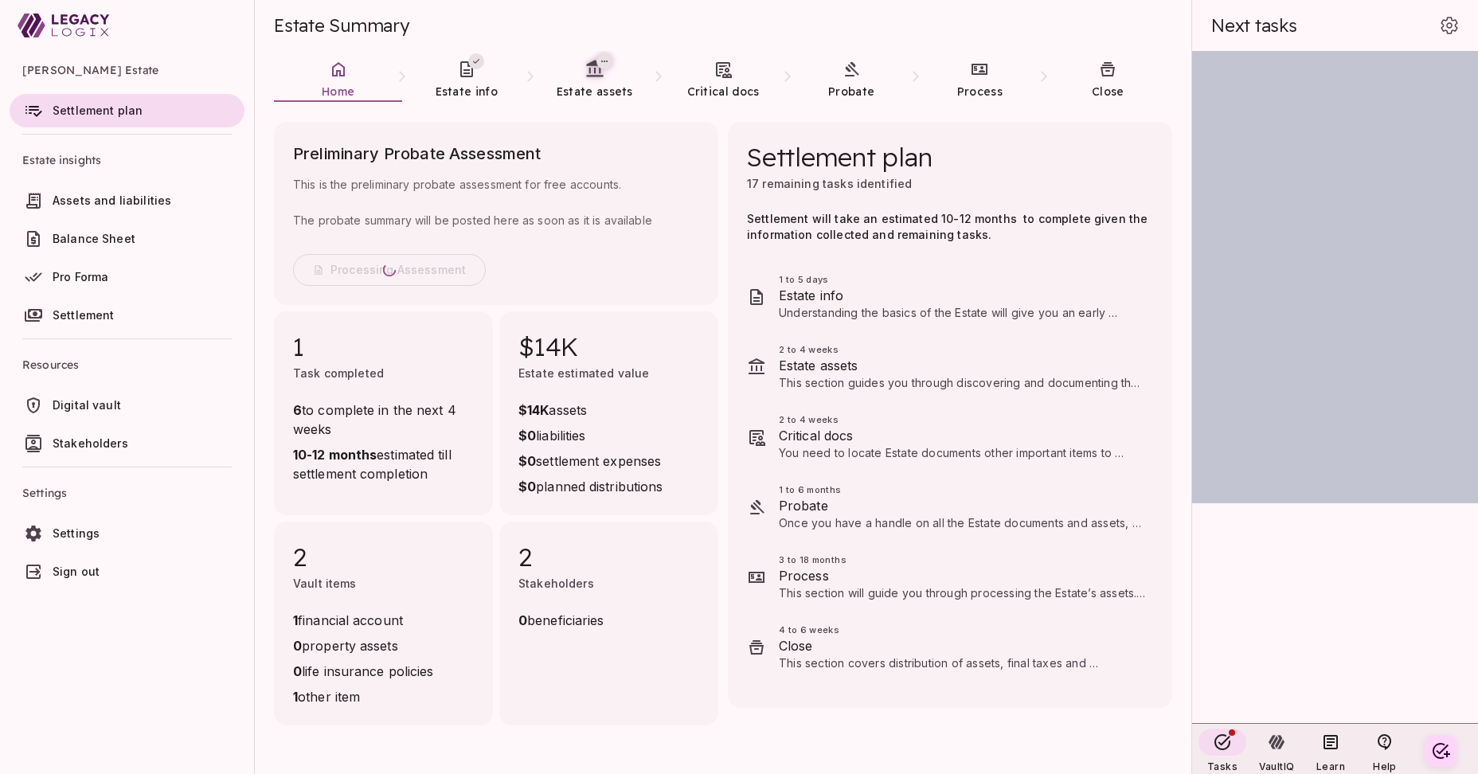
click at [92, 533] on span "Settings" at bounding box center [76, 533] width 47 height 14
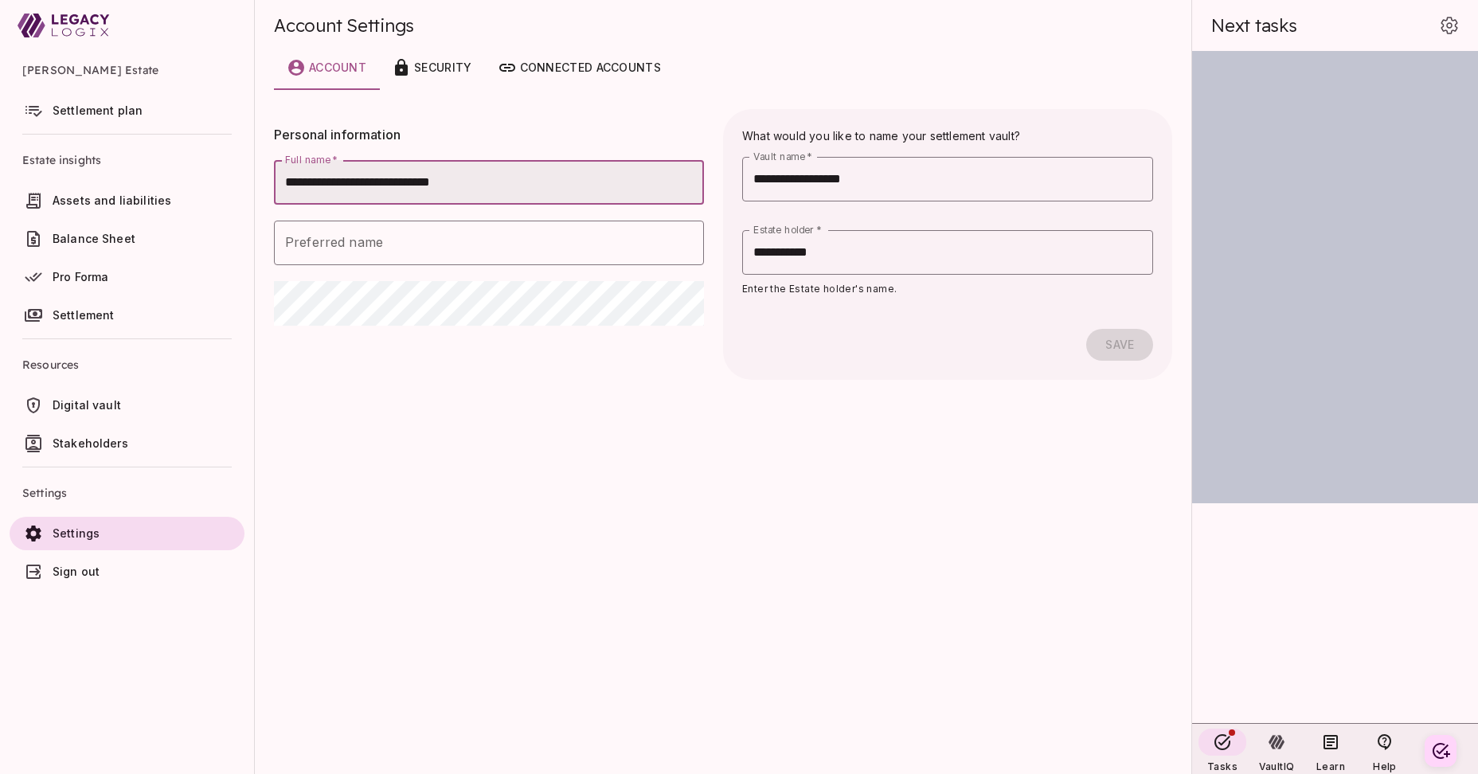
click at [88, 572] on span "Sign out" at bounding box center [76, 572] width 47 height 14
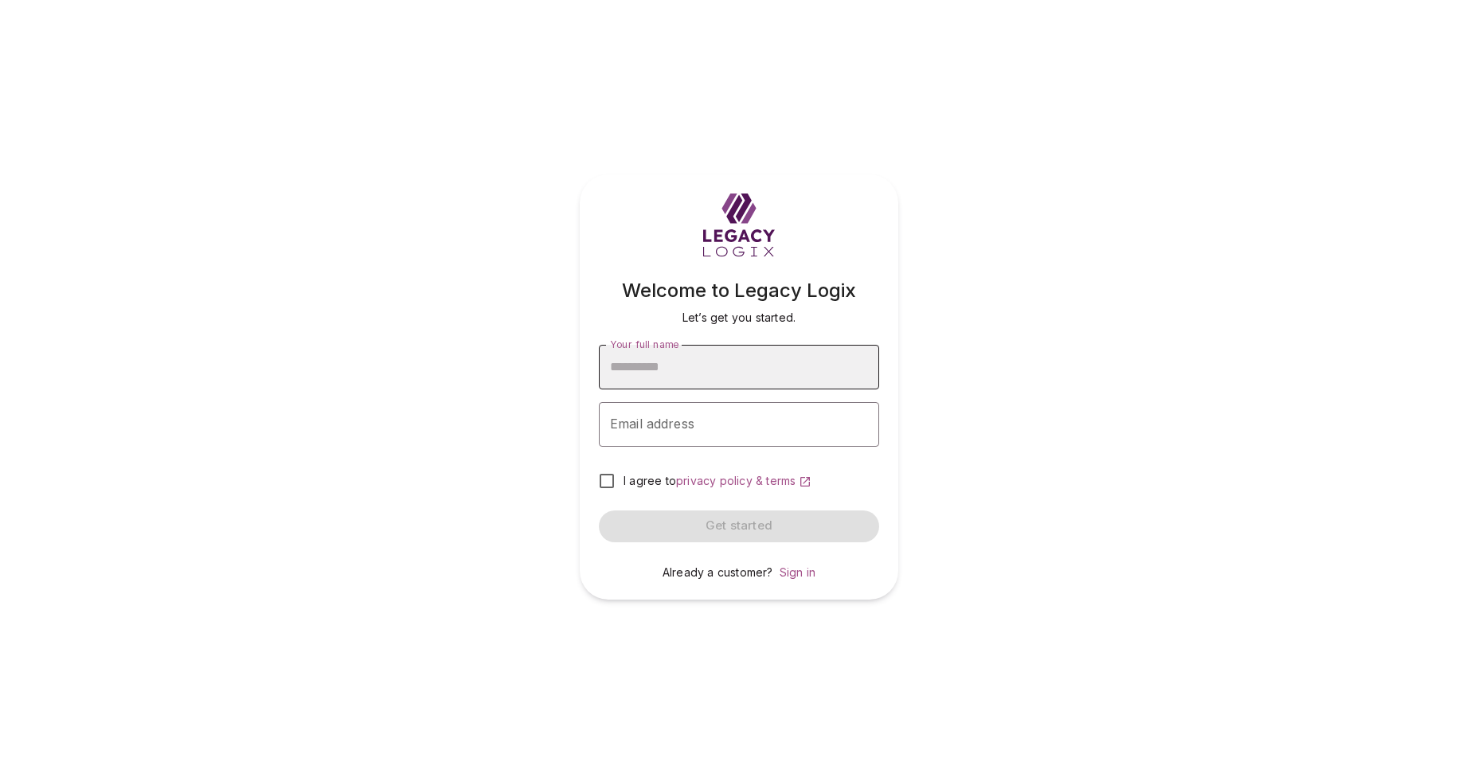
click at [737, 365] on input "Your full name" at bounding box center [739, 367] width 280 height 45
type input "**********"
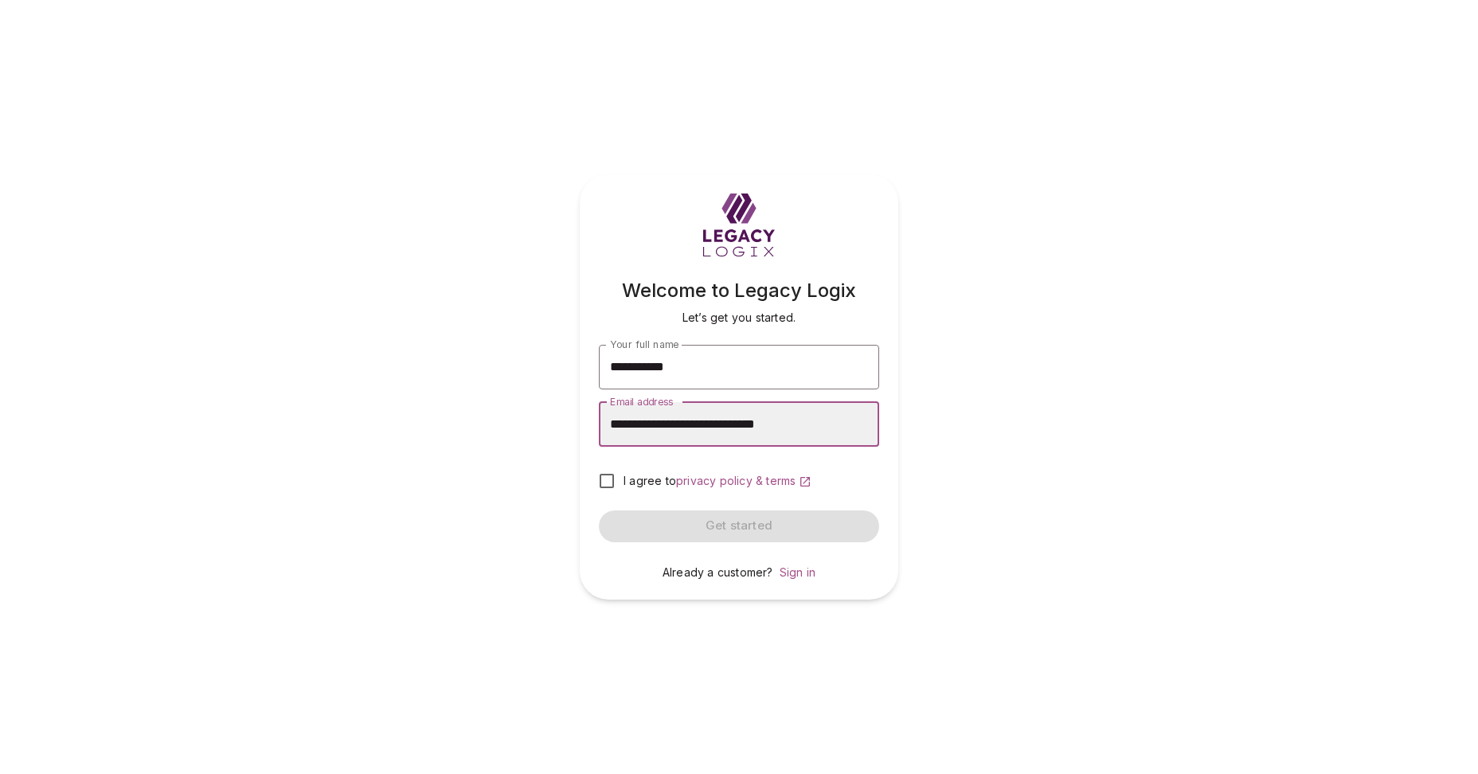
type input "**********"
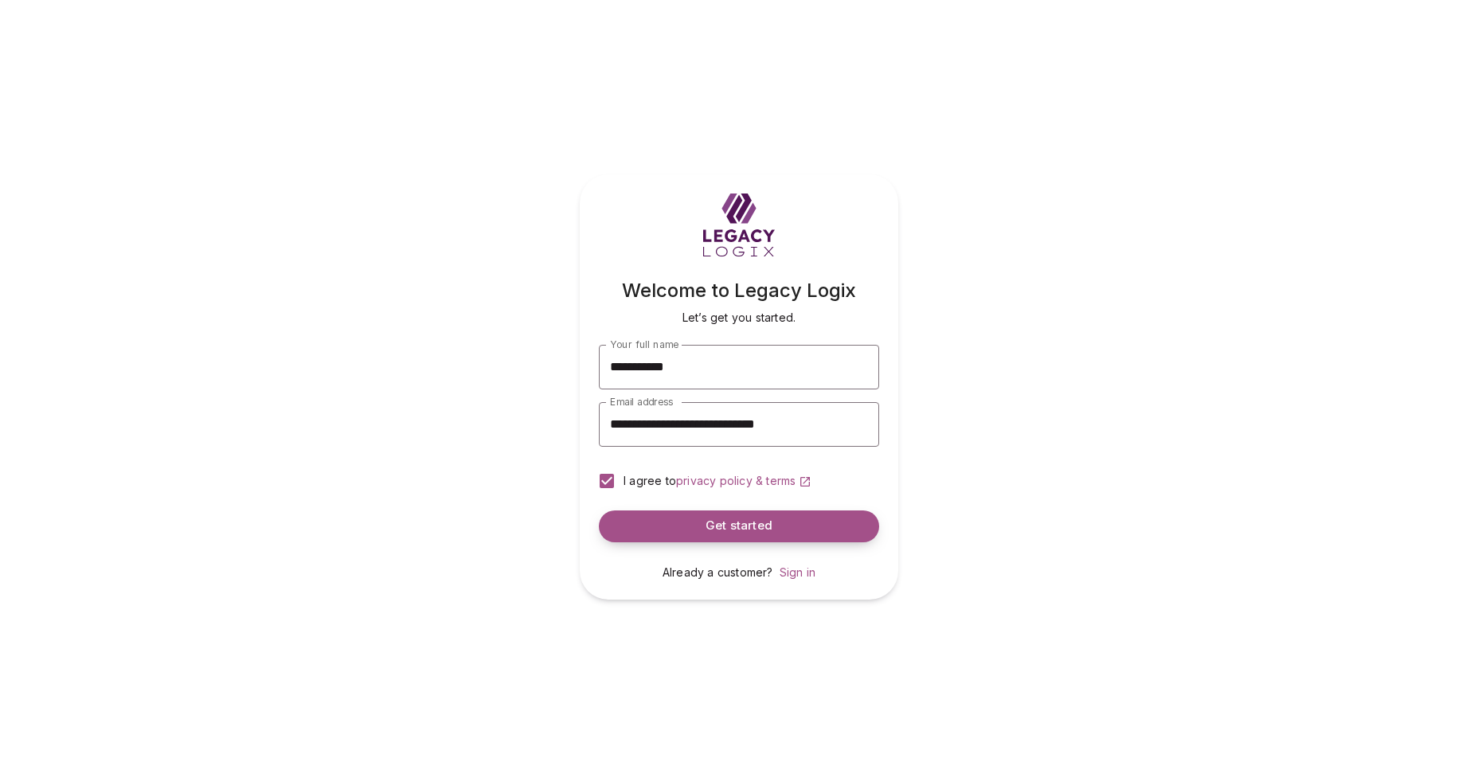
click at [740, 523] on span "Get started" at bounding box center [739, 525] width 67 height 15
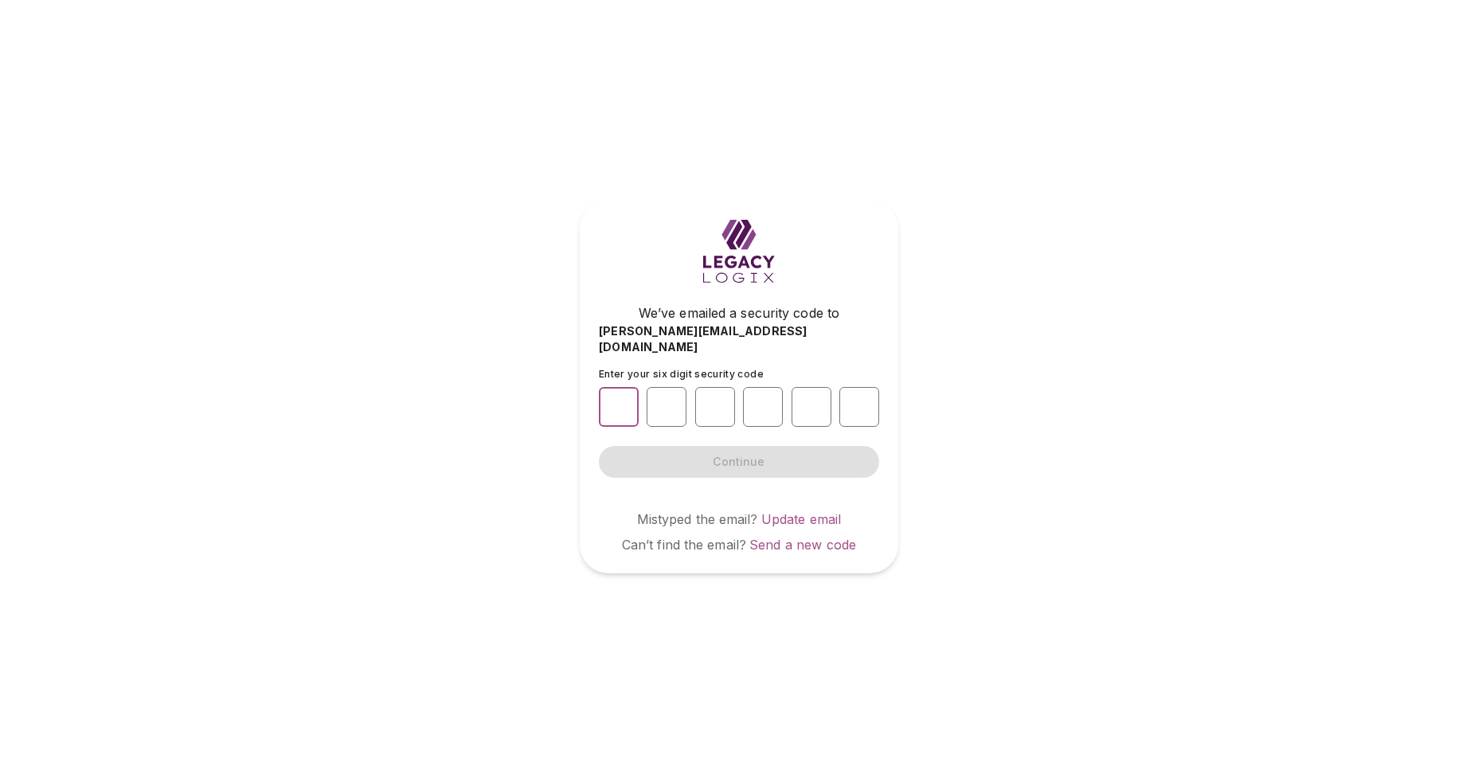
click at [620, 404] on input "number" at bounding box center [619, 407] width 40 height 40
type input "*"
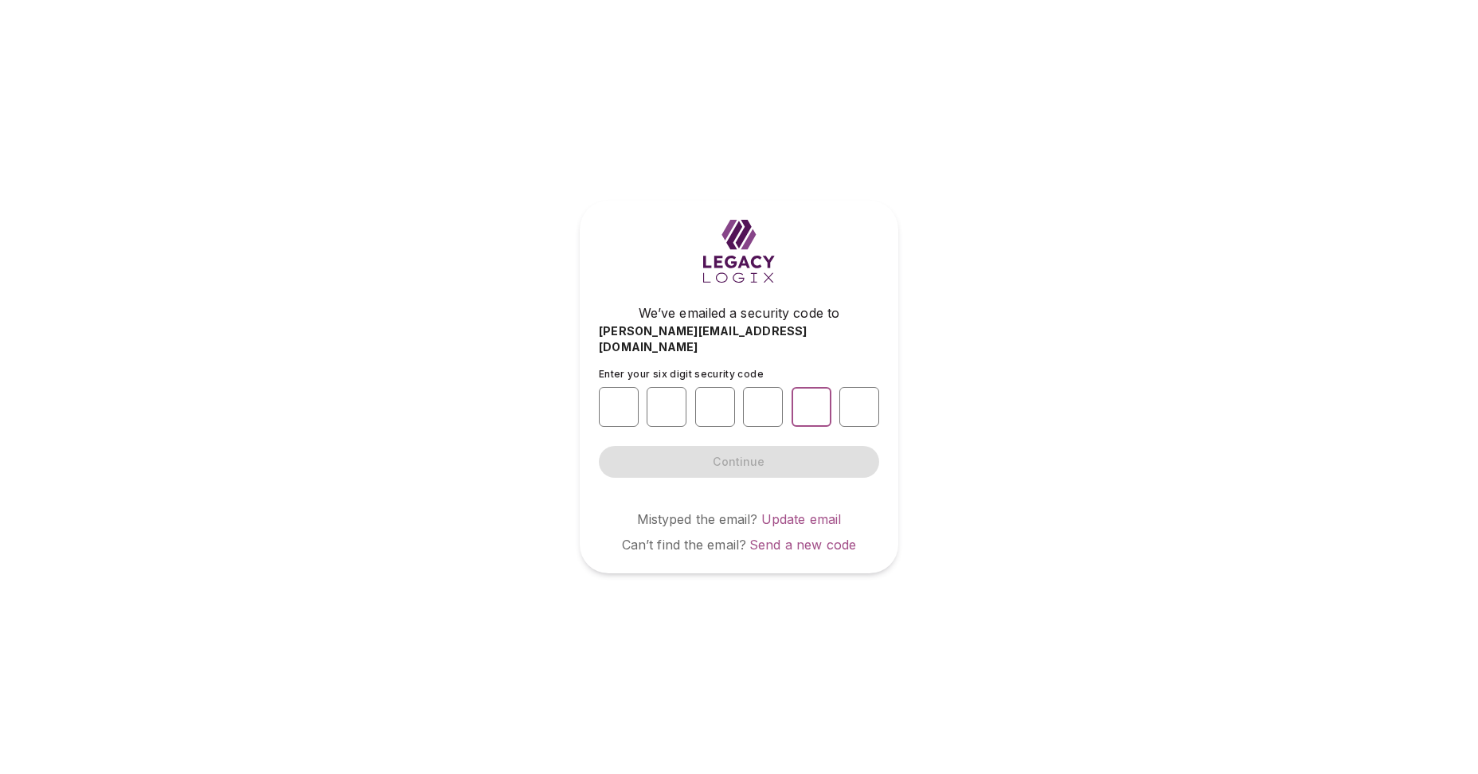
type input "*"
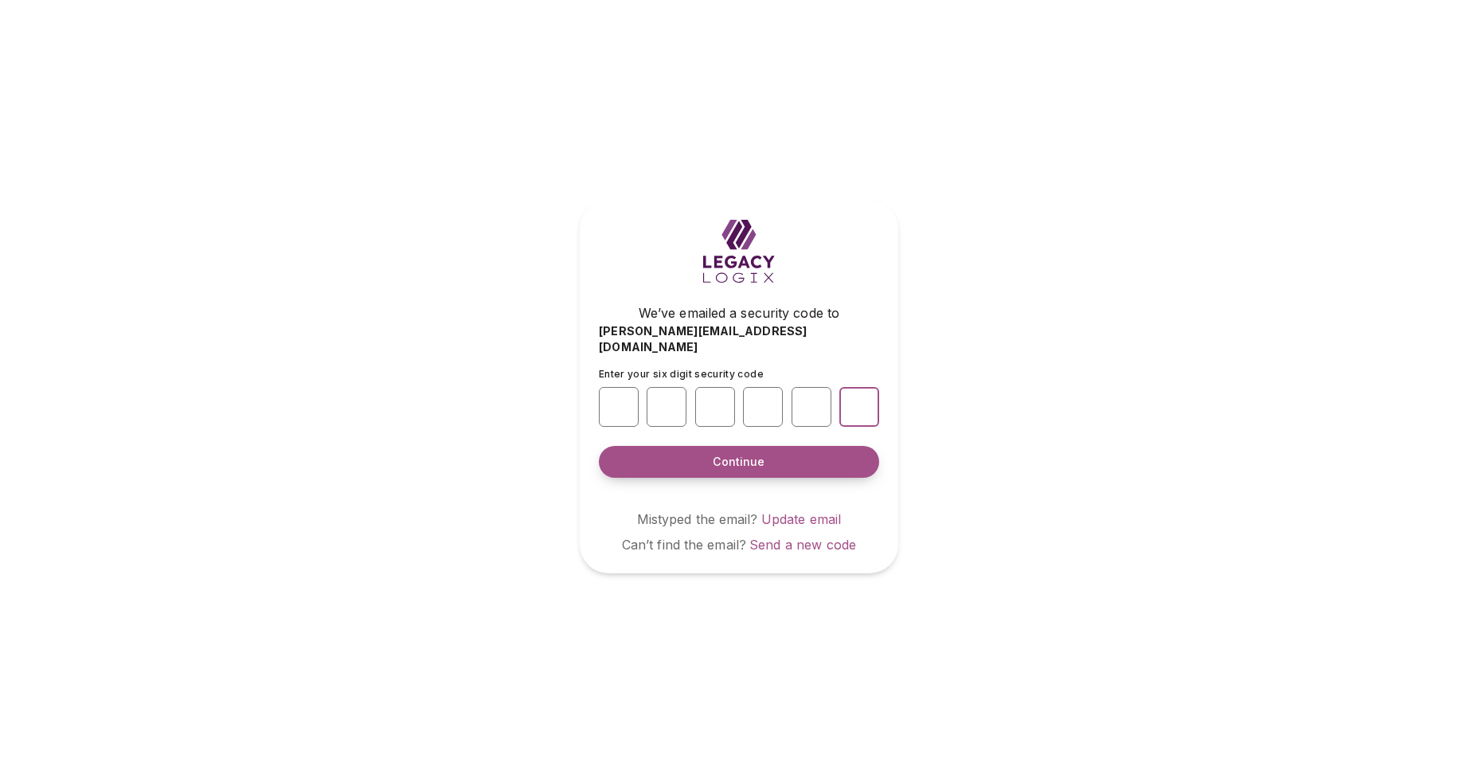
type input "*"
click at [749, 456] on span "Continue" at bounding box center [739, 462] width 52 height 16
